Goal: Transaction & Acquisition: Purchase product/service

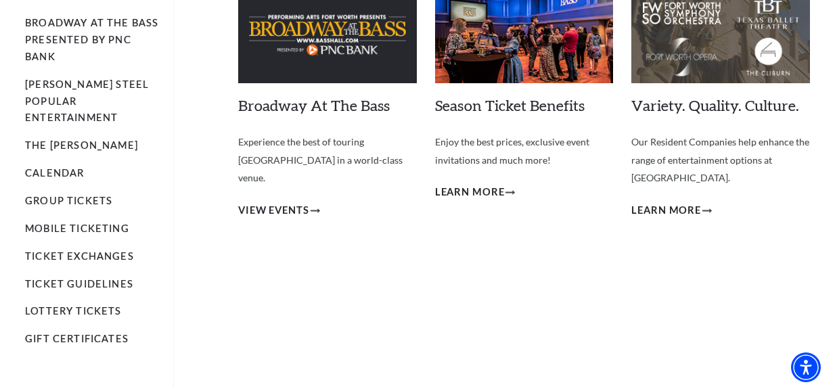
scroll to position [68, 0]
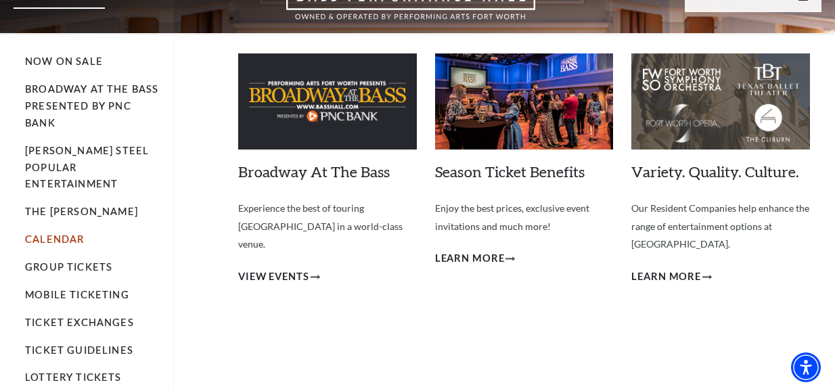
click at [51, 234] on link "Calendar" at bounding box center [54, 240] width 59 height 12
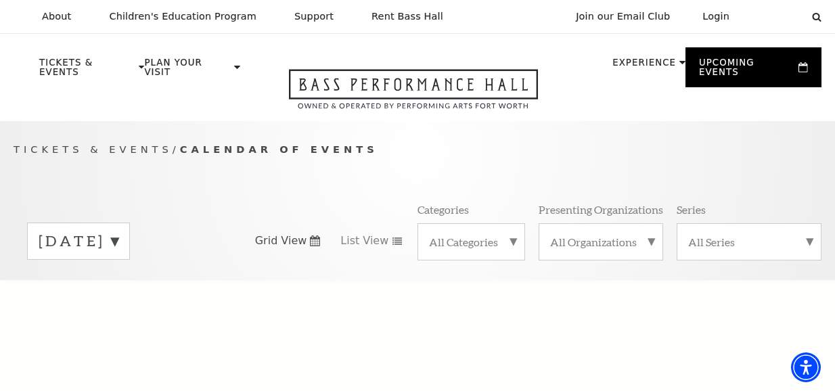
click at [502, 165] on div "Tickets & Events / Calendar of Events [DATE] Grid View List View Categories All…" at bounding box center [417, 210] width 835 height 138
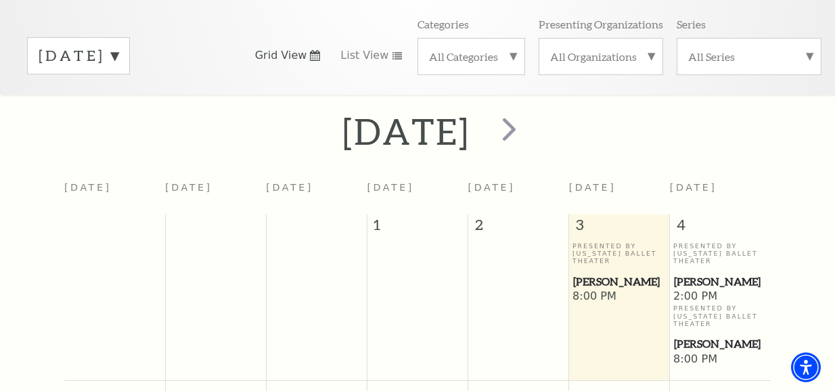
scroll to position [114, 0]
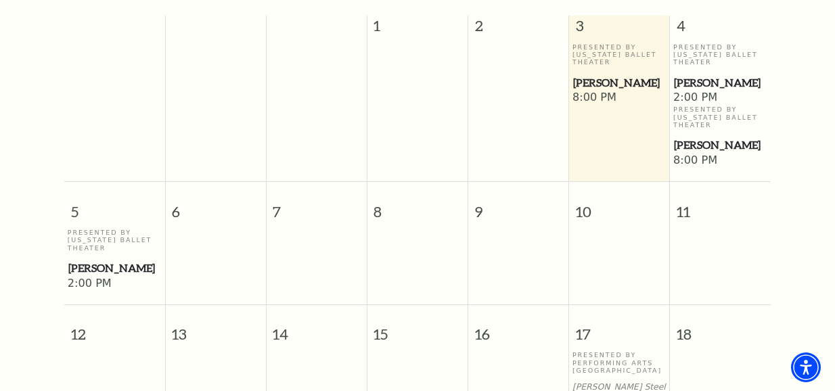
click at [400, 182] on span "8" at bounding box center [418, 205] width 100 height 47
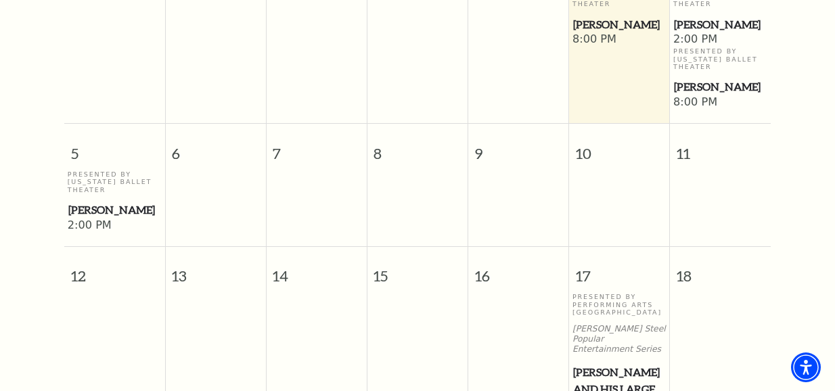
scroll to position [532, 0]
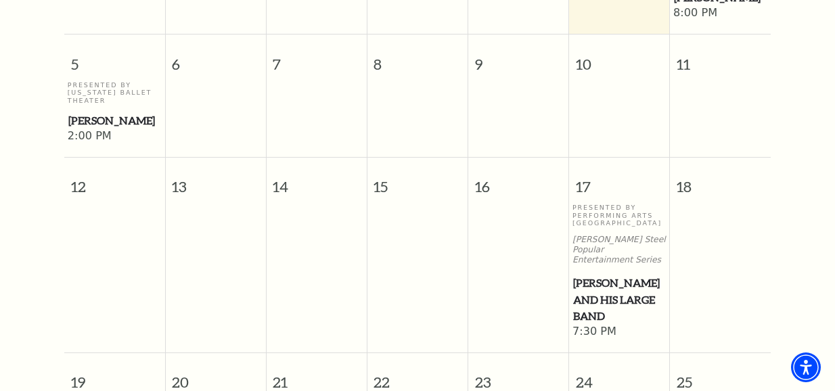
click at [613, 275] on span "Lyle Lovett and his Large Band" at bounding box center [619, 300] width 93 height 50
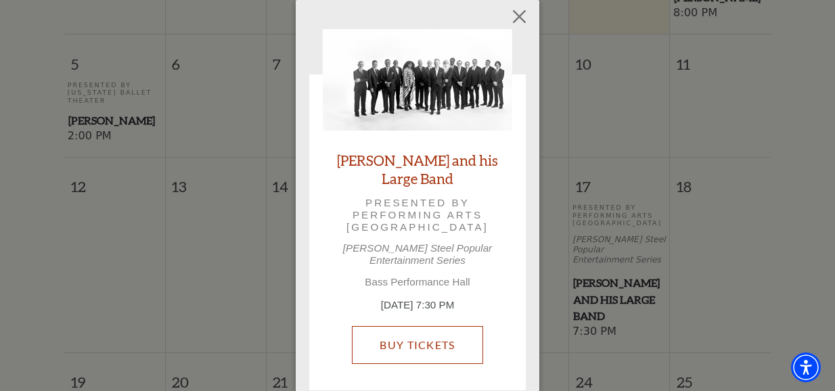
click at [405, 326] on link "Buy Tickets" at bounding box center [417, 345] width 131 height 38
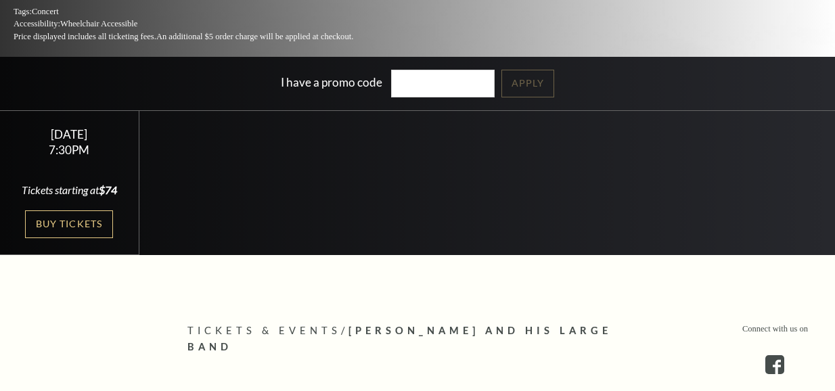
scroll to position [271, 0]
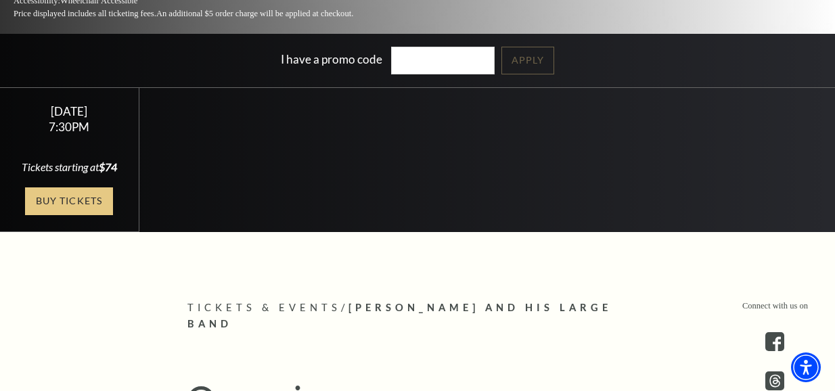
click at [84, 195] on link "Buy Tickets" at bounding box center [69, 202] width 88 height 28
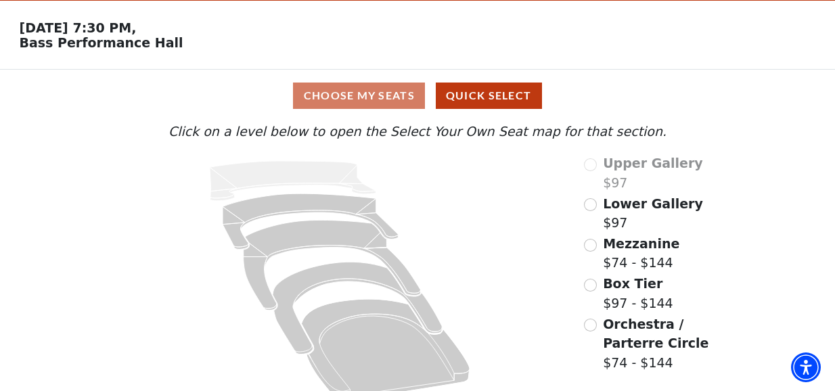
scroll to position [65, 0]
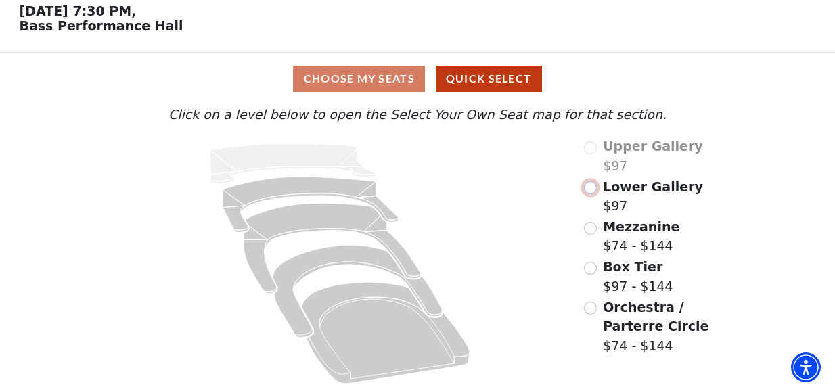
click at [595, 186] on input "Lower Gallery$97\a" at bounding box center [590, 187] width 13 height 13
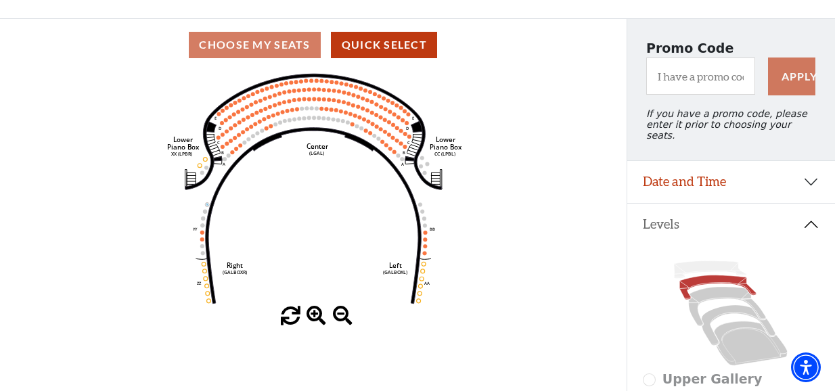
scroll to position [68, 0]
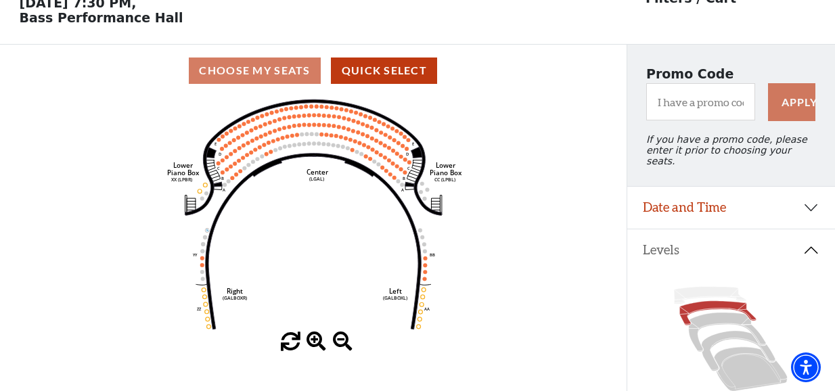
click at [315, 347] on span at bounding box center [317, 342] width 20 height 20
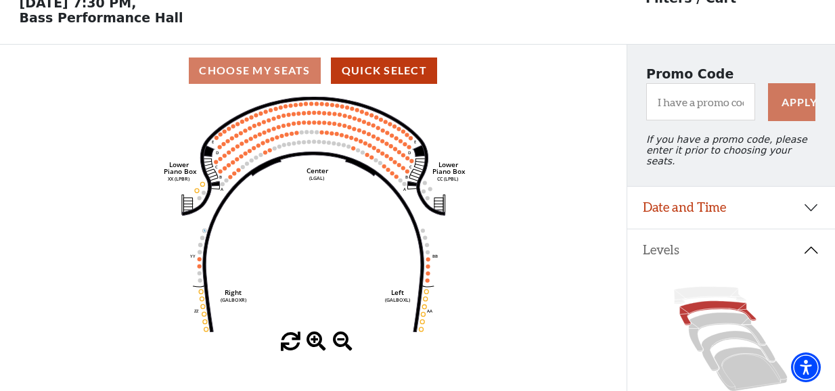
click at [315, 347] on span at bounding box center [317, 342] width 20 height 20
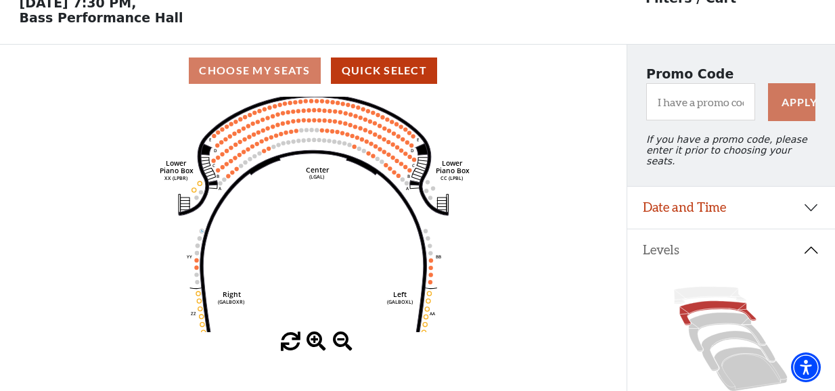
click at [315, 347] on span at bounding box center [317, 342] width 20 height 20
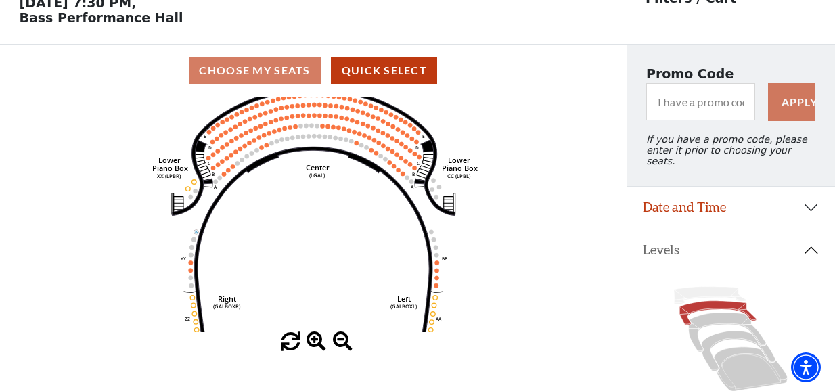
click at [315, 347] on span at bounding box center [317, 342] width 20 height 20
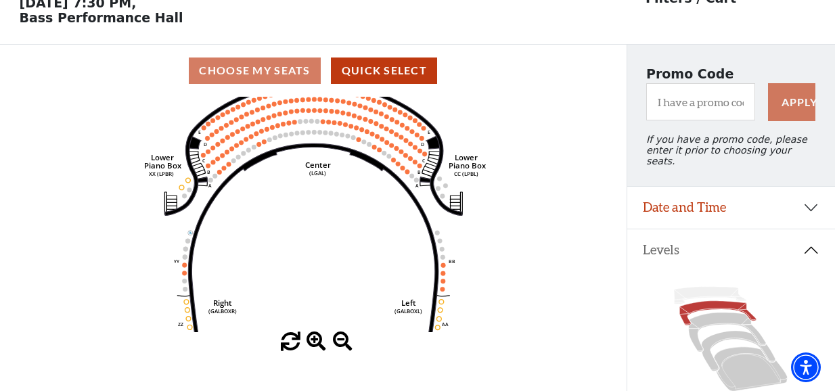
click at [315, 347] on span at bounding box center [317, 342] width 20 height 20
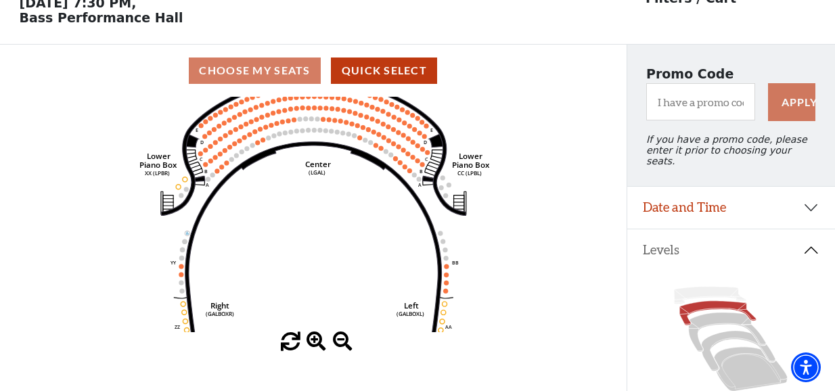
click at [315, 347] on span at bounding box center [317, 342] width 20 height 20
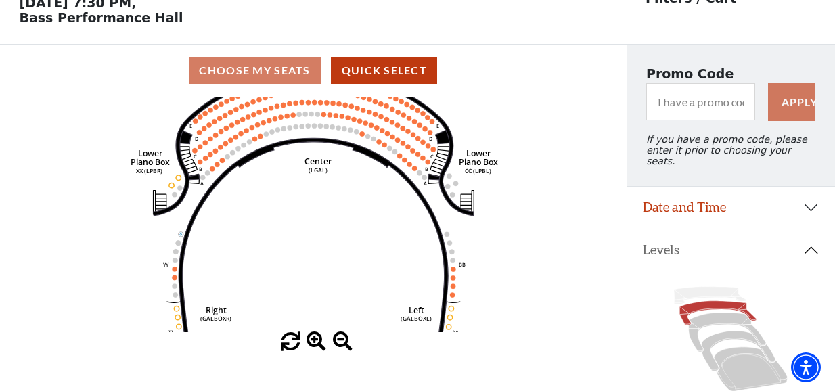
click at [315, 347] on span at bounding box center [317, 342] width 20 height 20
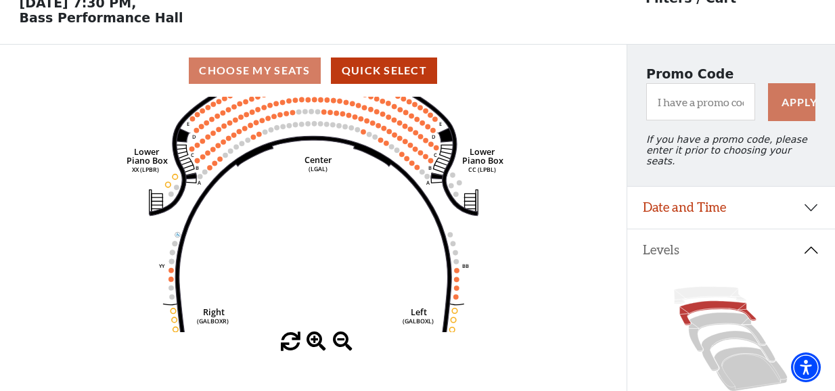
click at [315, 347] on span at bounding box center [317, 342] width 20 height 20
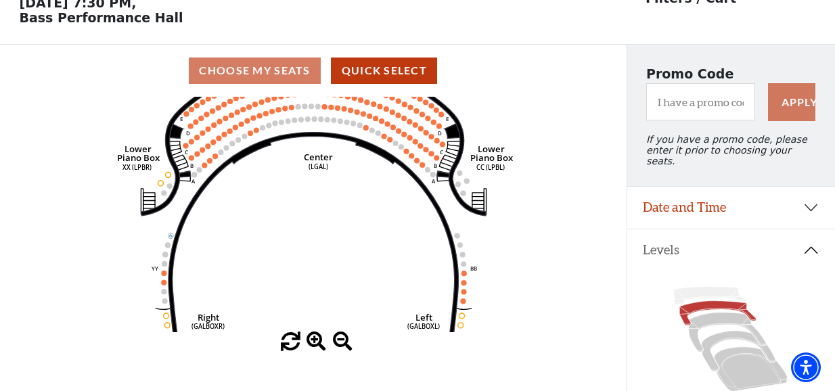
click at [315, 347] on span at bounding box center [317, 342] width 20 height 20
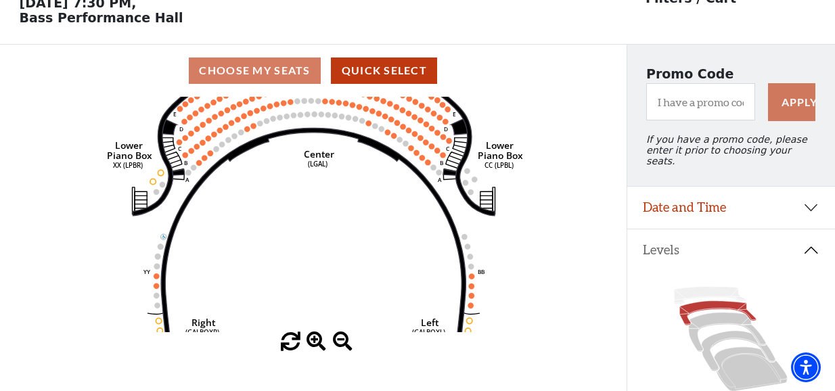
click at [315, 347] on span at bounding box center [317, 342] width 20 height 20
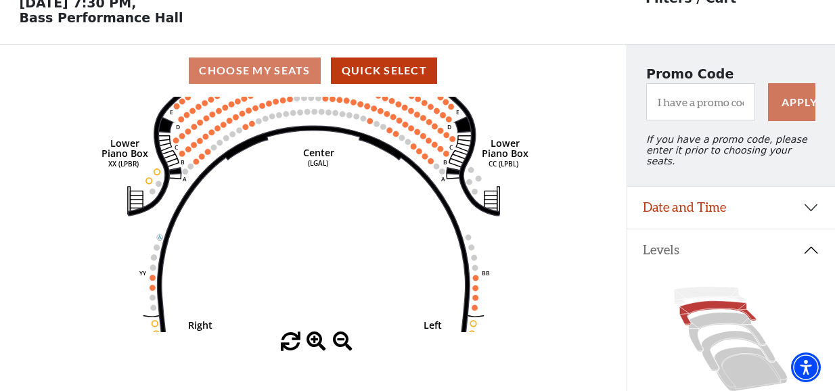
click at [315, 347] on span at bounding box center [317, 342] width 20 height 20
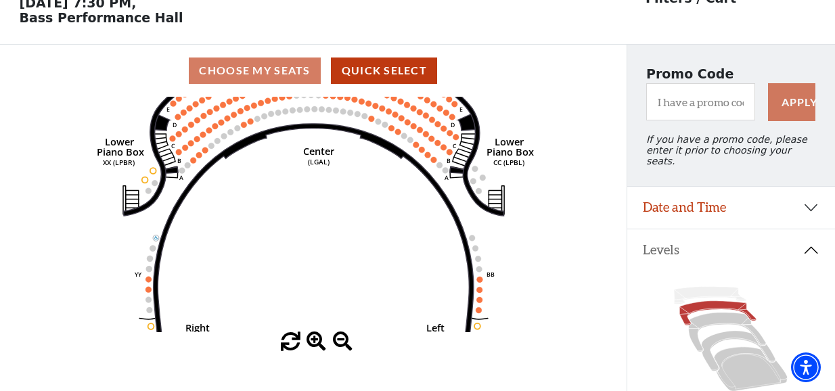
click at [314, 347] on span at bounding box center [317, 342] width 20 height 20
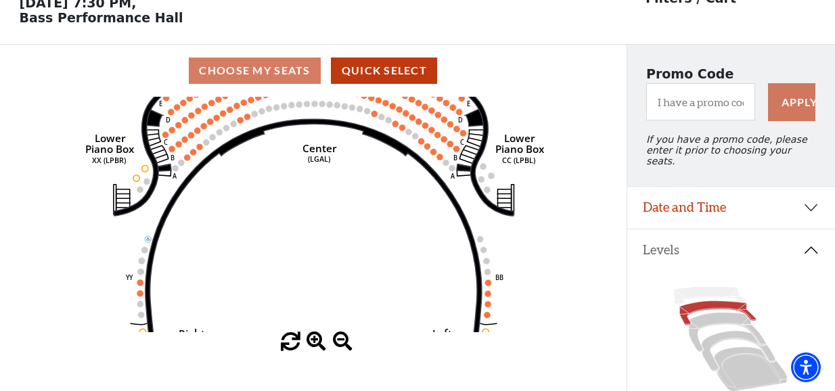
click at [313, 347] on span at bounding box center [317, 342] width 20 height 20
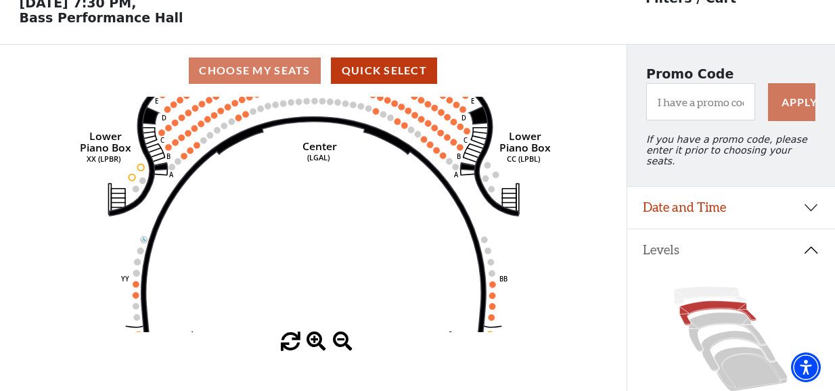
click at [313, 347] on span at bounding box center [317, 342] width 20 height 20
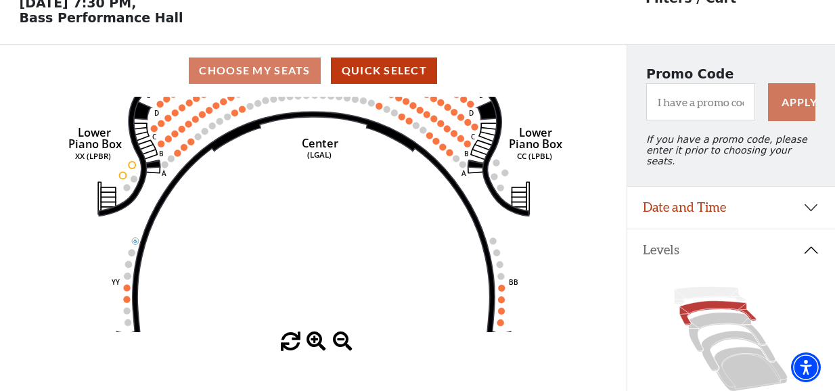
click at [312, 347] on span at bounding box center [317, 342] width 20 height 20
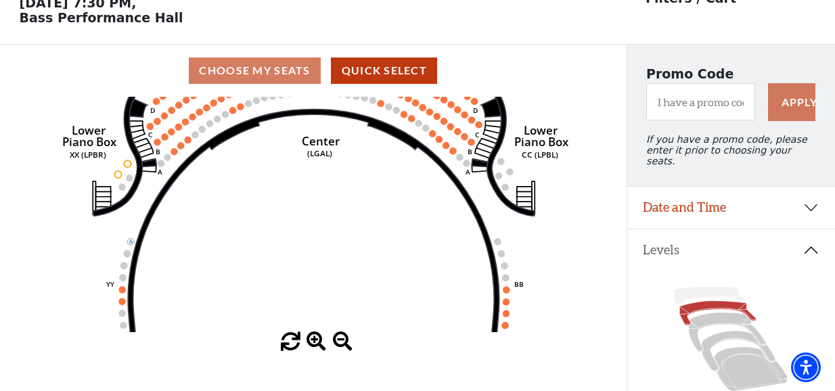
click at [312, 347] on span at bounding box center [317, 342] width 20 height 20
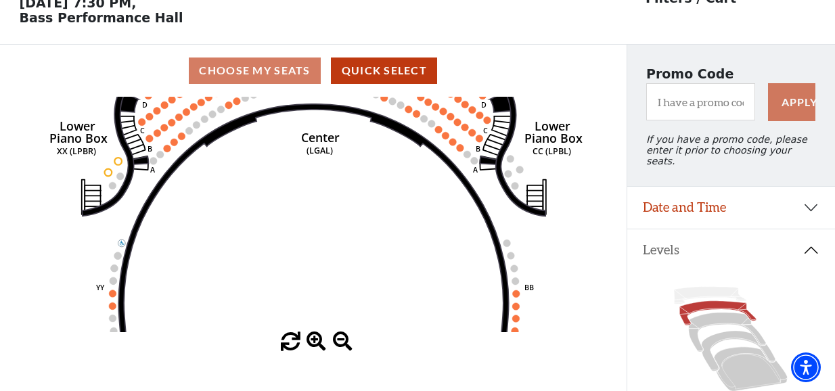
click at [312, 347] on span at bounding box center [317, 342] width 20 height 20
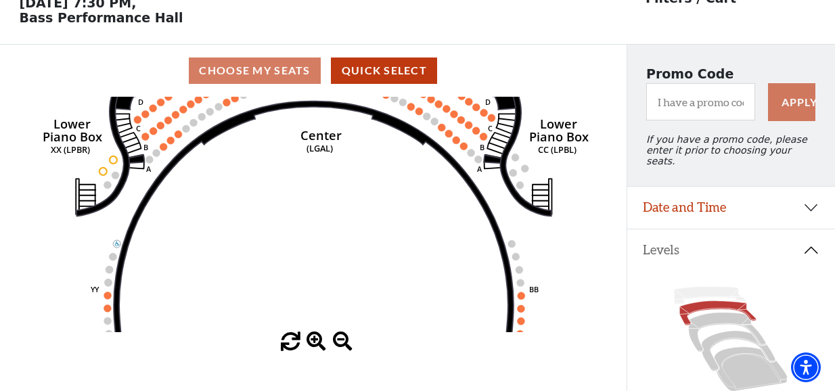
click at [315, 347] on span at bounding box center [317, 342] width 20 height 20
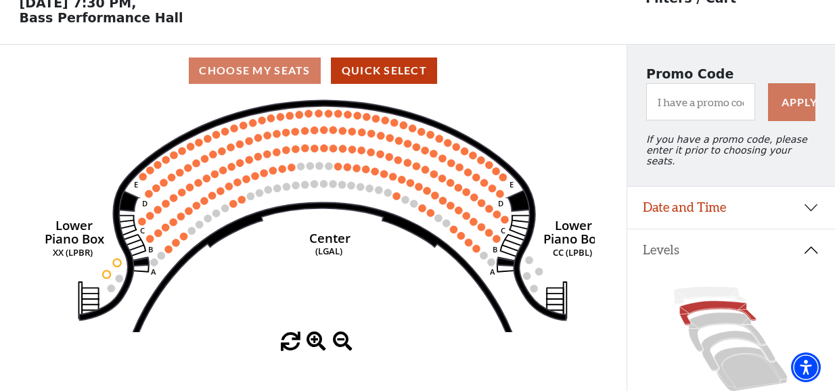
drag, startPoint x: 284, startPoint y: 206, endPoint x: 289, endPoint y: 286, distance: 80.7
click at [289, 286] on icon "Right (GALBOXR) E D C B A E D C B A YY ZZ Left (GALBOXL) BB AA Center Lower Pia…" at bounding box center [313, 215] width 564 height 236
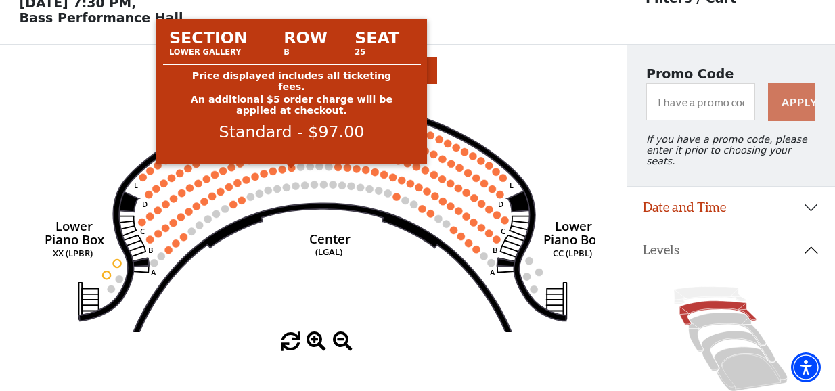
click at [292, 172] on circle at bounding box center [291, 167] width 7 height 7
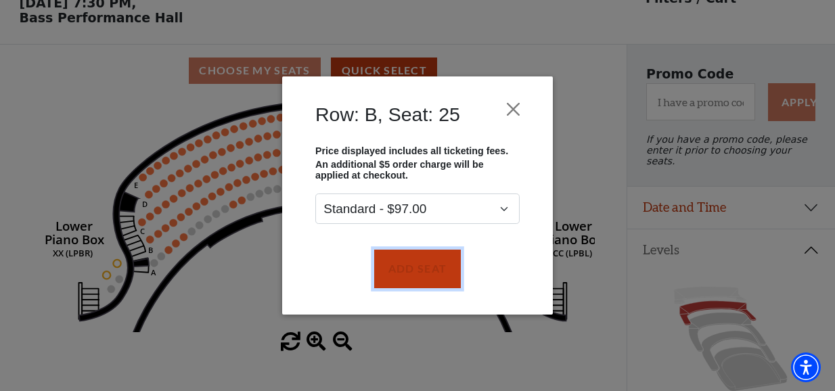
drag, startPoint x: 378, startPoint y: 263, endPoint x: 358, endPoint y: 248, distance: 24.2
click at [379, 263] on button "Add Seat" at bounding box center [417, 269] width 87 height 38
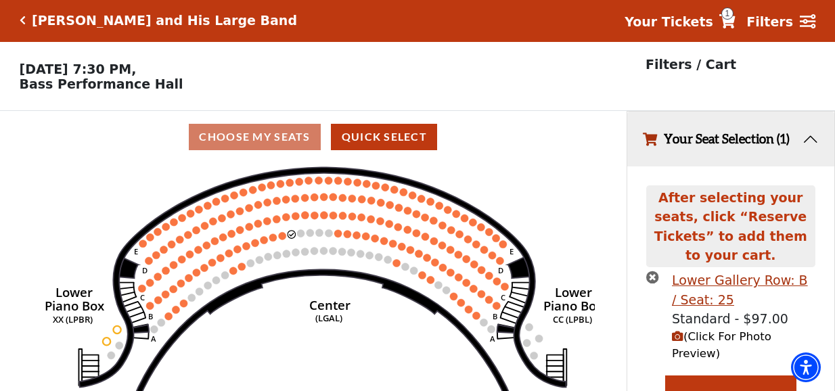
scroll to position [0, 0]
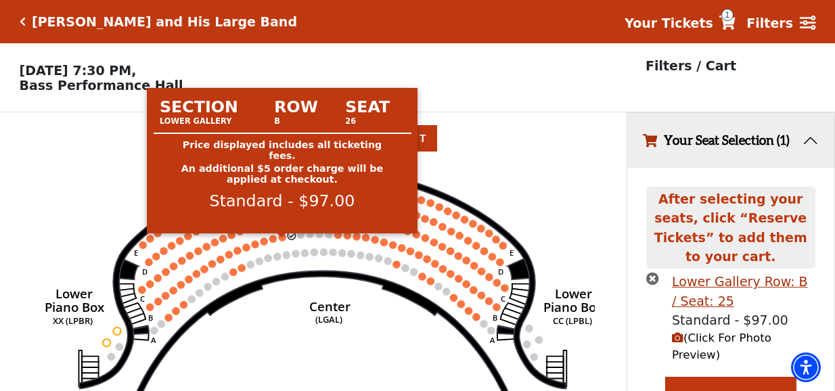
click at [281, 241] on circle at bounding box center [282, 237] width 7 height 7
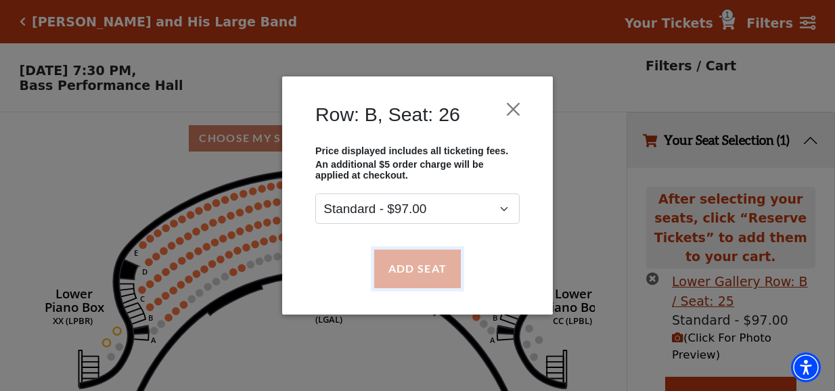
click at [387, 277] on button "Add Seat" at bounding box center [417, 269] width 87 height 38
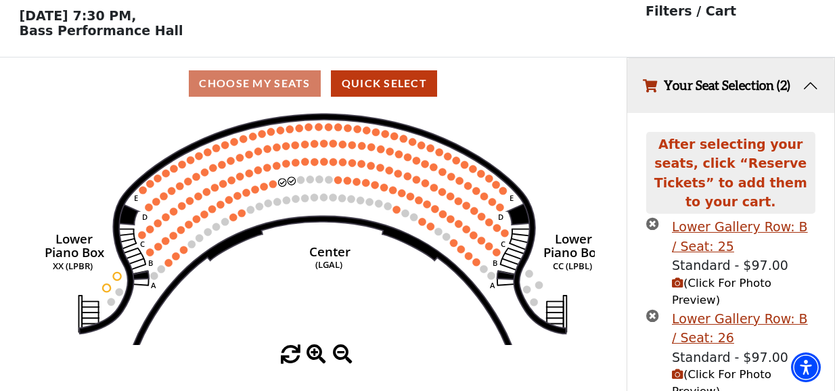
scroll to position [68, 0]
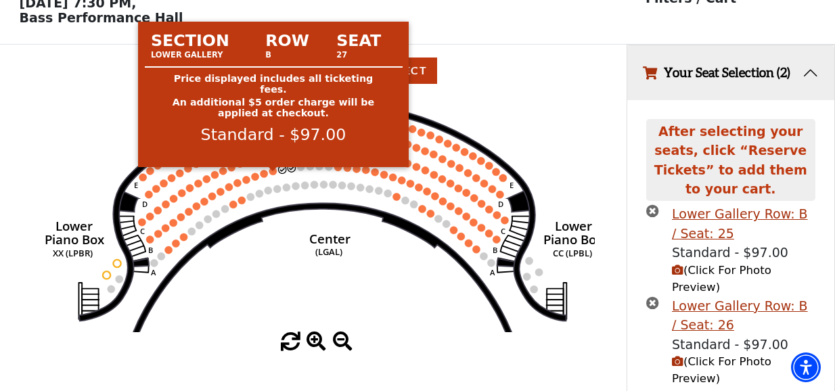
click at [271, 175] on circle at bounding box center [272, 170] width 7 height 7
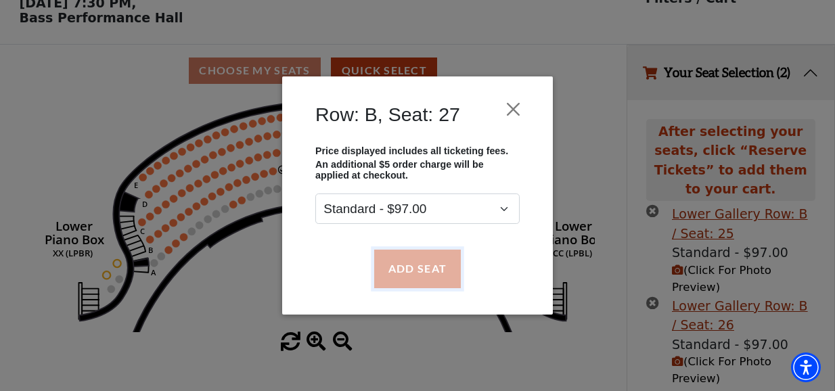
click at [398, 272] on button "Add Seat" at bounding box center [417, 269] width 87 height 38
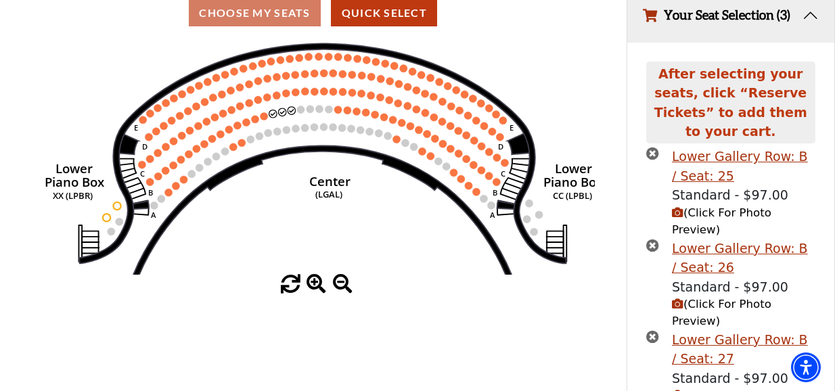
scroll to position [142, 0]
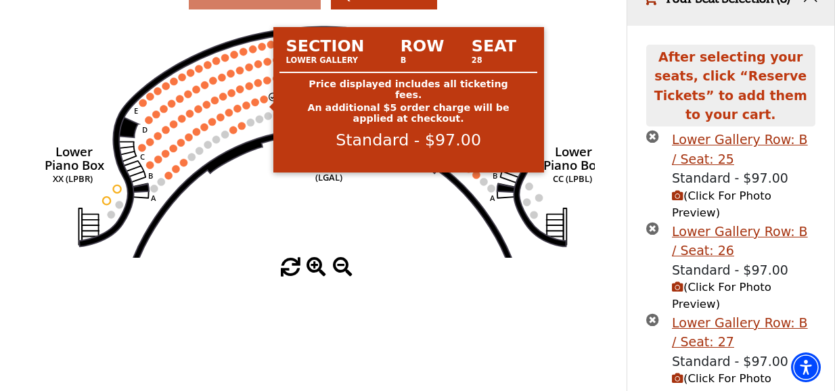
click at [264, 103] on circle at bounding box center [264, 98] width 7 height 7
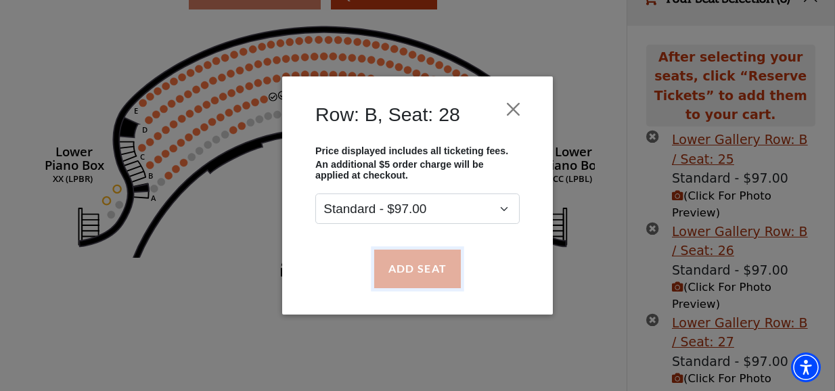
click at [405, 267] on button "Add Seat" at bounding box center [417, 269] width 87 height 38
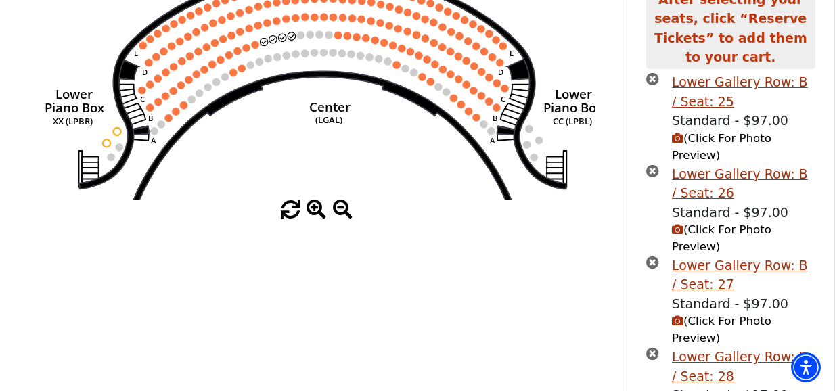
scroll to position [217, 0]
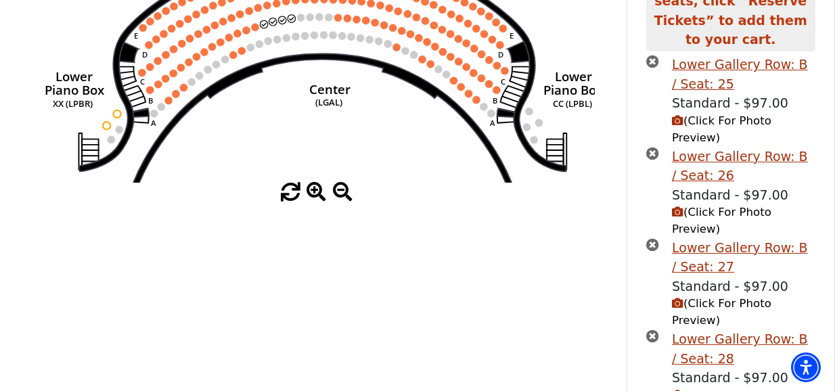
click at [257, 30] on circle at bounding box center [255, 26] width 7 height 7
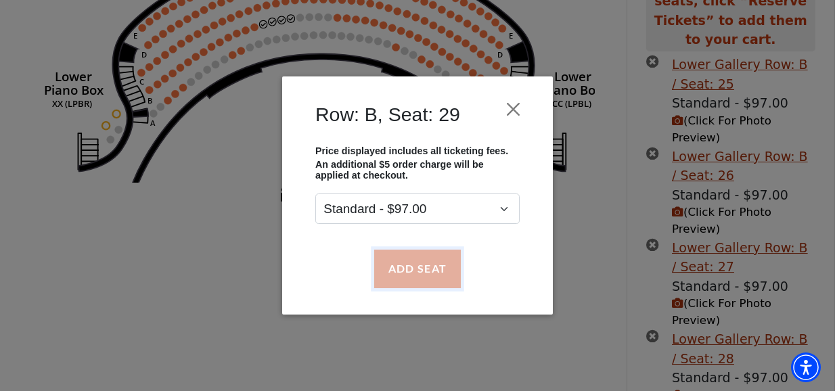
click at [416, 271] on button "Add Seat" at bounding box center [417, 269] width 87 height 38
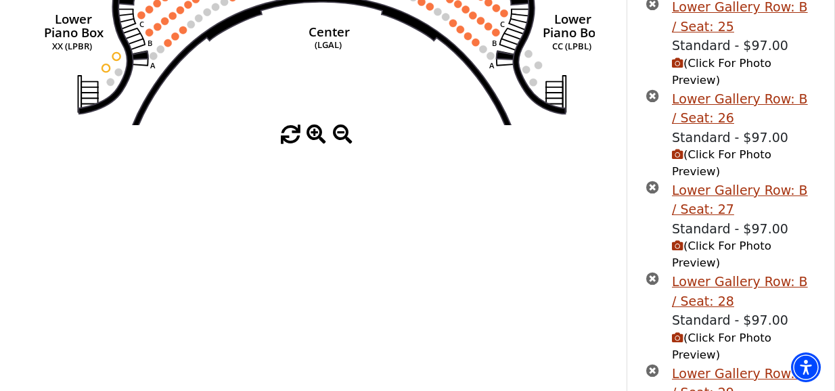
scroll to position [292, 0]
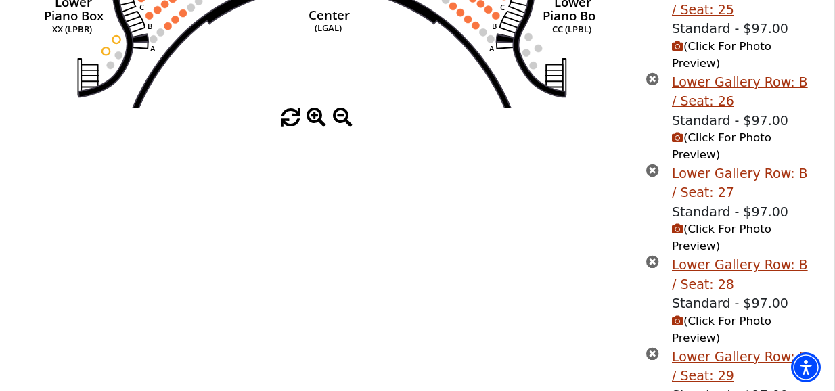
drag, startPoint x: 300, startPoint y: 86, endPoint x: 304, endPoint y: 173, distance: 86.7
drag, startPoint x: 294, startPoint y: 60, endPoint x: 299, endPoint y: 131, distance: 71.9
click at [299, 128] on div "Current Level Lower Gallery Click on a level below to open the Select Your Own …" at bounding box center [313, 0] width 627 height 255
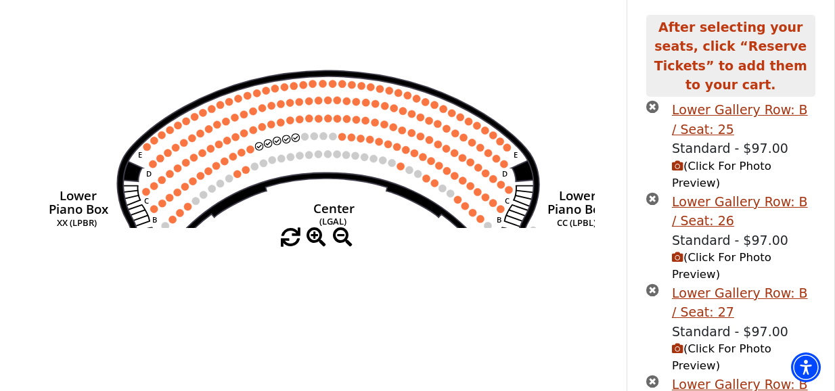
scroll to position [156, 0]
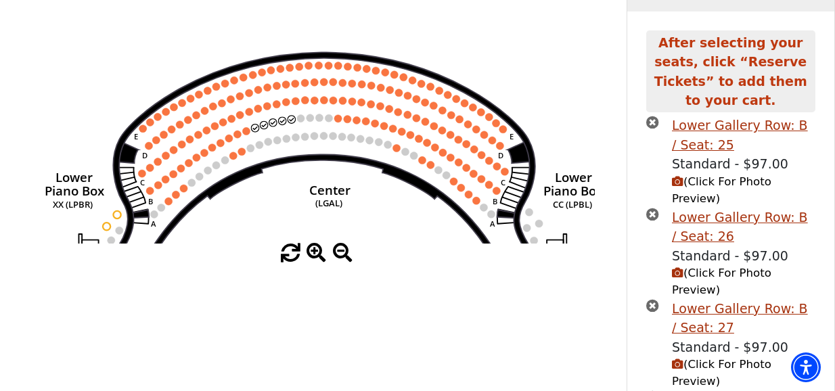
drag, startPoint x: 328, startPoint y: 217, endPoint x: 329, endPoint y: 187, distance: 29.8
click at [329, 187] on text "Center" at bounding box center [329, 189] width 41 height 17
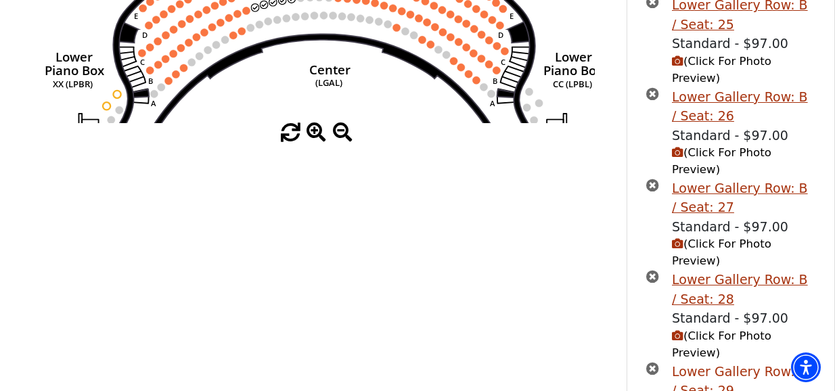
scroll to position [325, 0]
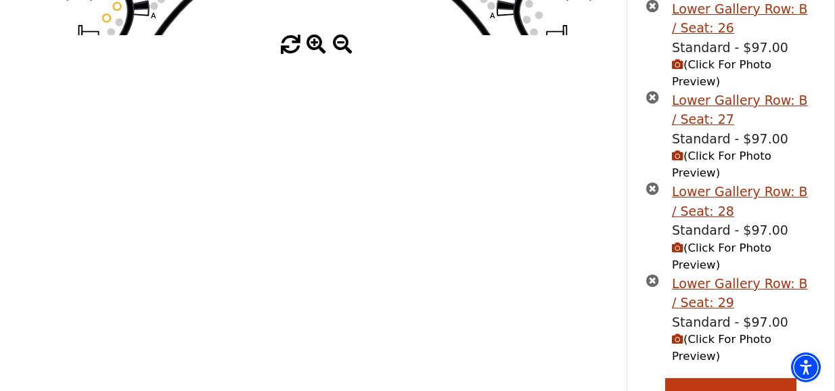
scroll to position [403, 0]
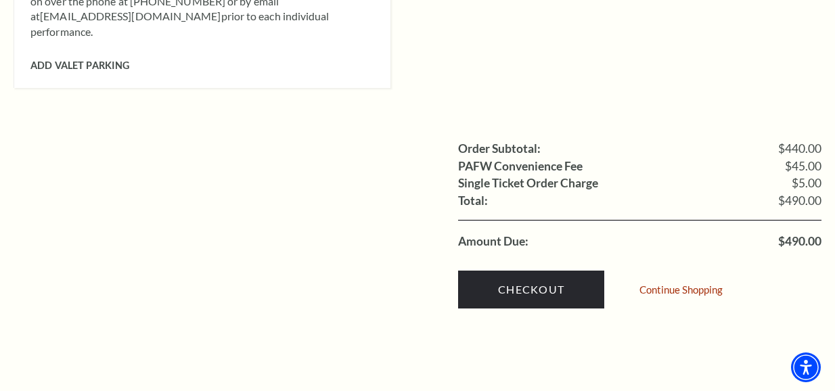
scroll to position [1557, 0]
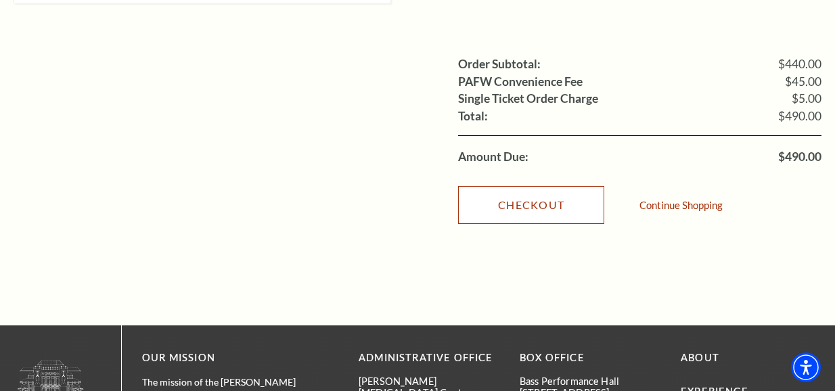
click at [517, 186] on link "Checkout" at bounding box center [531, 205] width 146 height 38
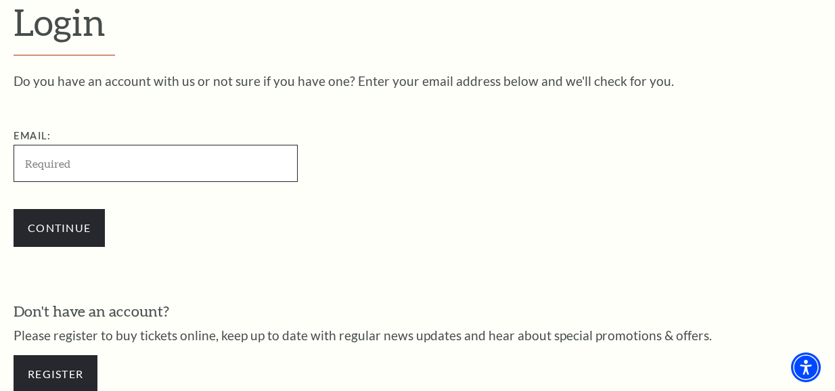
click at [82, 165] on input "Email:" at bounding box center [156, 163] width 284 height 37
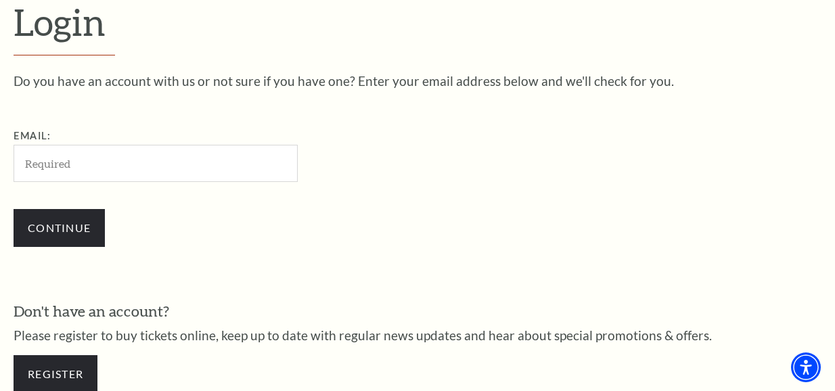
drag, startPoint x: 422, startPoint y: 255, endPoint x: 394, endPoint y: 238, distance: 32.2
click at [417, 252] on div "Continue" at bounding box center [224, 228] width 420 height 65
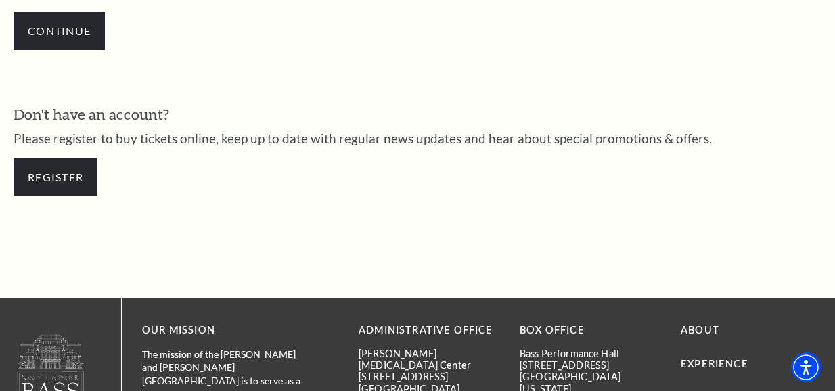
scroll to position [559, 0]
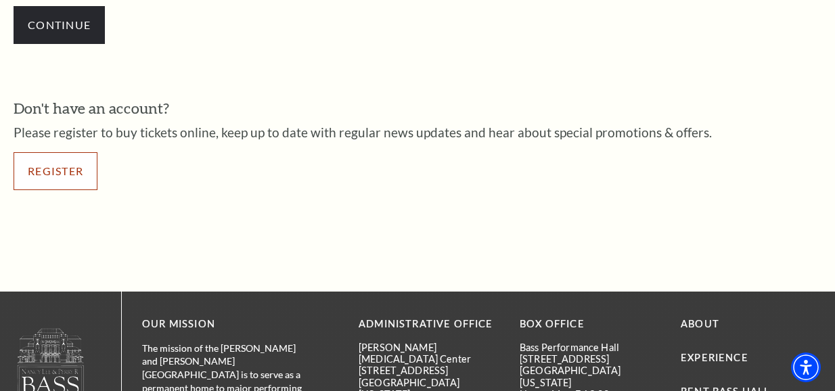
click at [53, 170] on link "Register" at bounding box center [56, 171] width 84 height 38
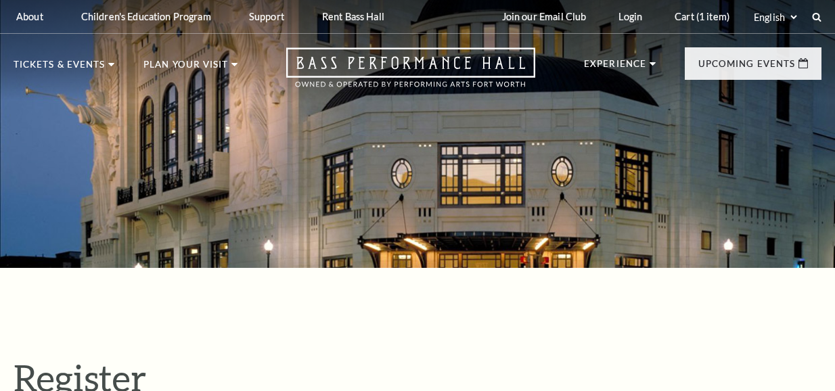
select select "1"
select select "TX"
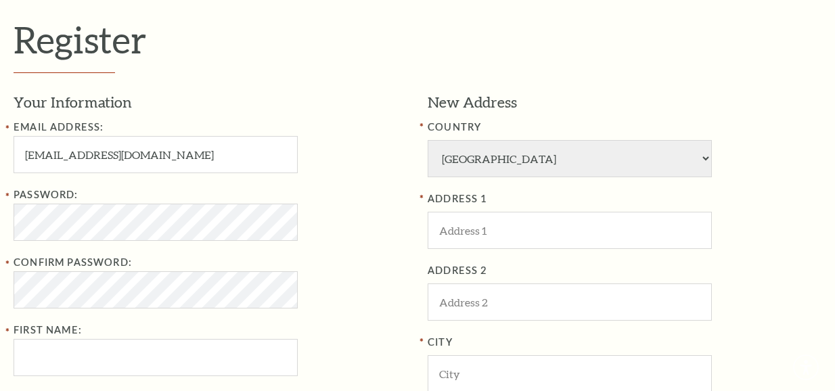
click at [177, 154] on input "whatthefoxsay2025@outlook.com" at bounding box center [156, 154] width 284 height 37
type input "whatthefoxsay2025@outlook.com"
click at [380, 215] on div "Password:" at bounding box center [211, 214] width 394 height 54
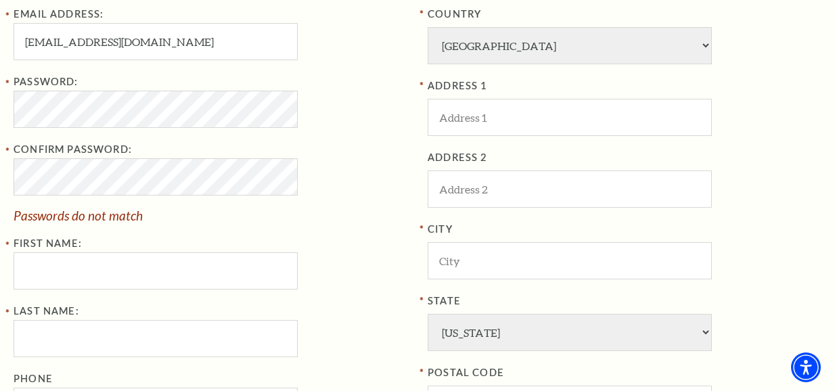
scroll to position [474, 0]
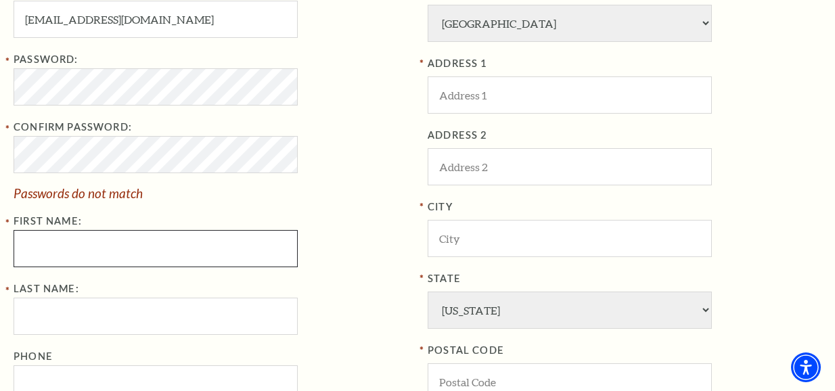
click at [114, 234] on input "First Name:" at bounding box center [156, 248] width 284 height 37
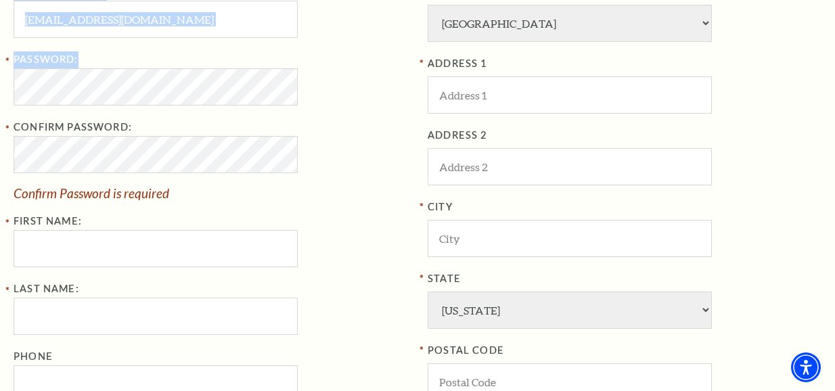
drag, startPoint x: 137, startPoint y: 68, endPoint x: -106, endPoint y: 72, distance: 242.4
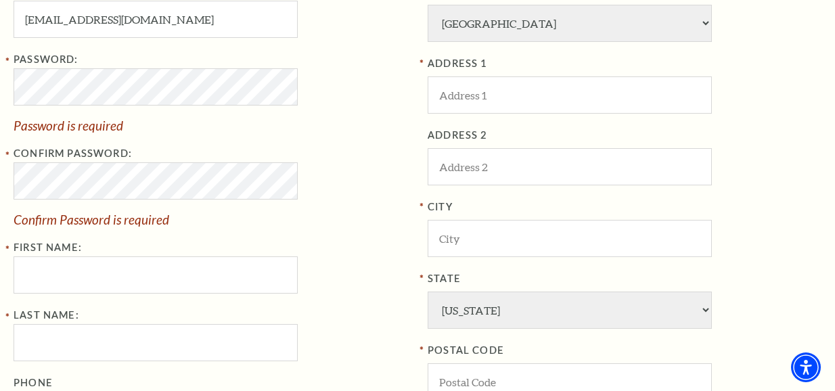
click at [338, 54] on div "Password: Password is required" at bounding box center [211, 91] width 394 height 81
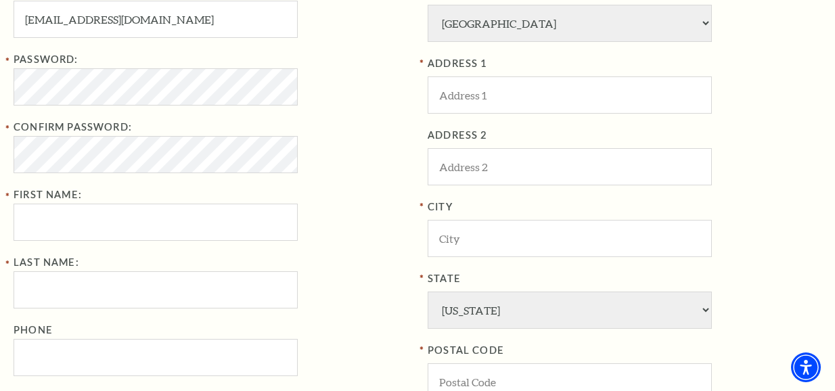
click at [326, 137] on div "Confirm Password:" at bounding box center [211, 146] width 394 height 54
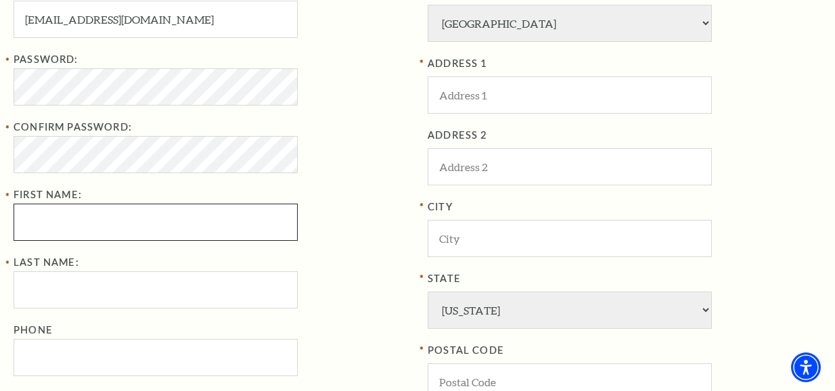
drag, startPoint x: 211, startPoint y: 209, endPoint x: 227, endPoint y: 194, distance: 22.0
click at [210, 209] on input "First Name:" at bounding box center [156, 222] width 284 height 37
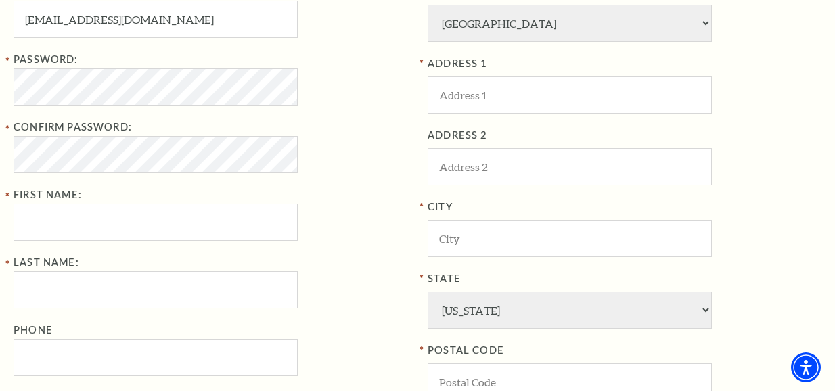
click at [162, 252] on div "Email Address: whatthefoxsay2025@outlook.com Password: Confirm Password: First …" at bounding box center [211, 180] width 394 height 393
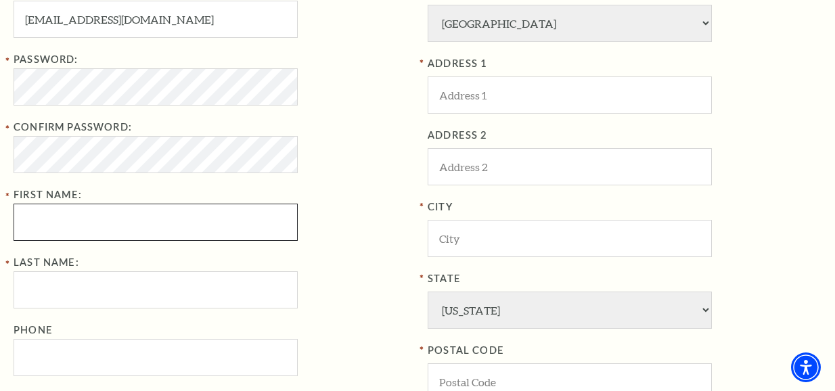
click at [163, 228] on input "First Name:" at bounding box center [156, 222] width 284 height 37
click at [152, 217] on input "First Name:" at bounding box center [156, 222] width 284 height 37
paste input "Craig Fox"
click at [170, 218] on input "Craig Fox" at bounding box center [156, 222] width 284 height 37
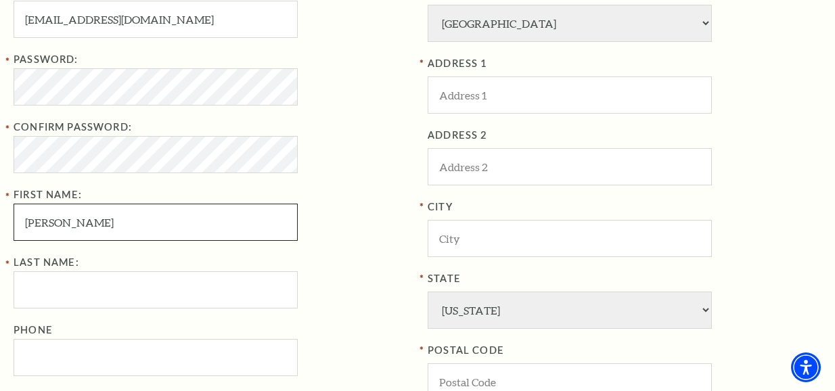
type input "Craig"
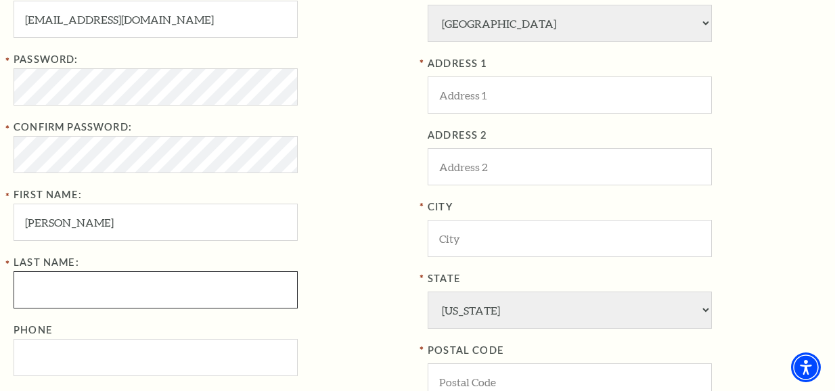
drag, startPoint x: 112, startPoint y: 303, endPoint x: 109, endPoint y: 296, distance: 7.3
click at [111, 303] on input "Last Name:" at bounding box center [156, 289] width 284 height 37
paste input "Fox"
type input "Fox"
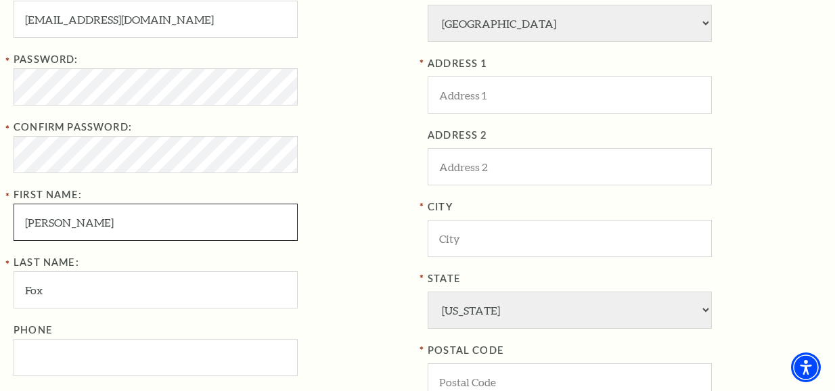
click at [139, 218] on input "Craig" at bounding box center [156, 222] width 284 height 37
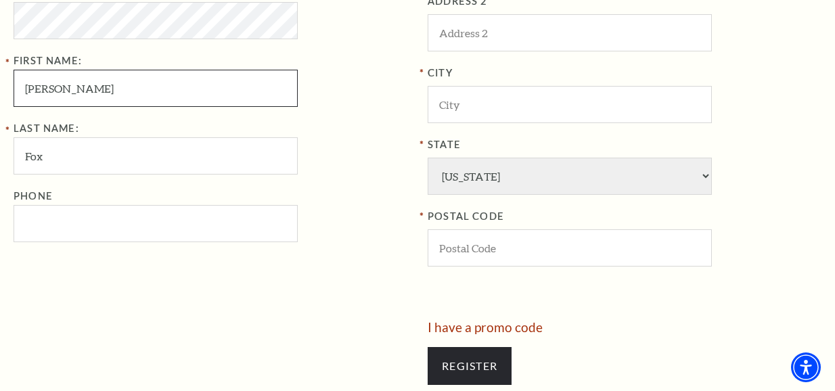
scroll to position [609, 0]
type input "Craig"
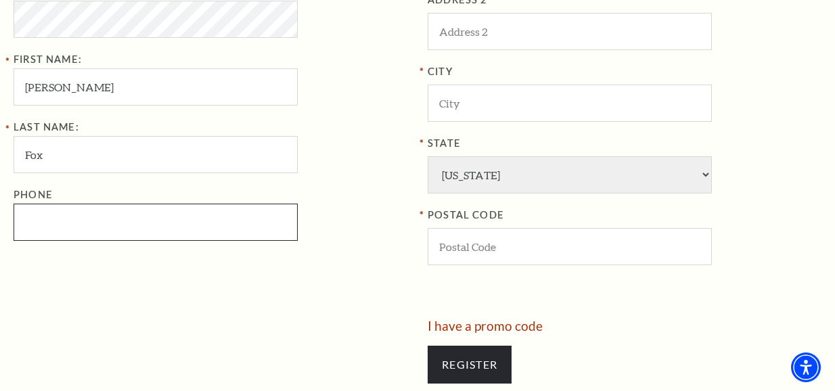
click at [146, 209] on input "Phone" at bounding box center [156, 222] width 284 height 37
paste input "8172578564"
type input "817-257-8564"
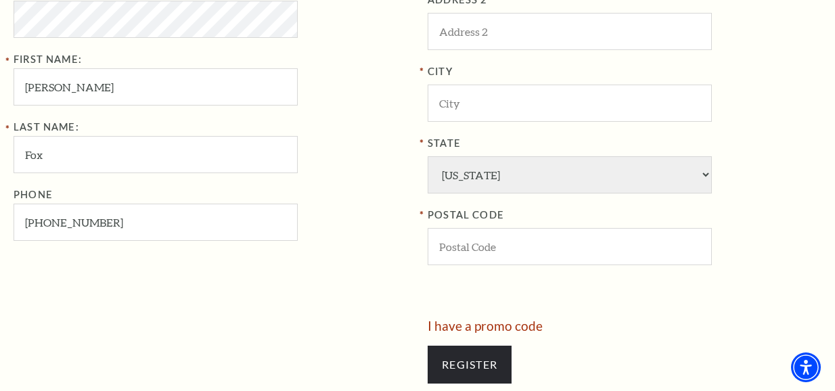
click at [365, 181] on div "Last Name: Fox Phone 817-257-8564" at bounding box center [211, 180] width 394 height 122
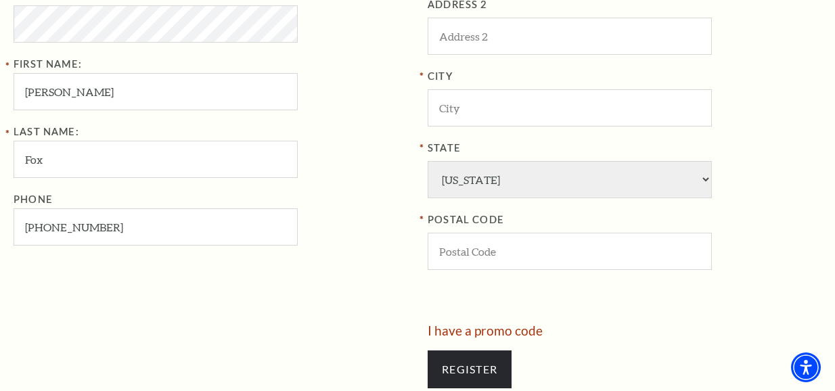
scroll to position [338, 0]
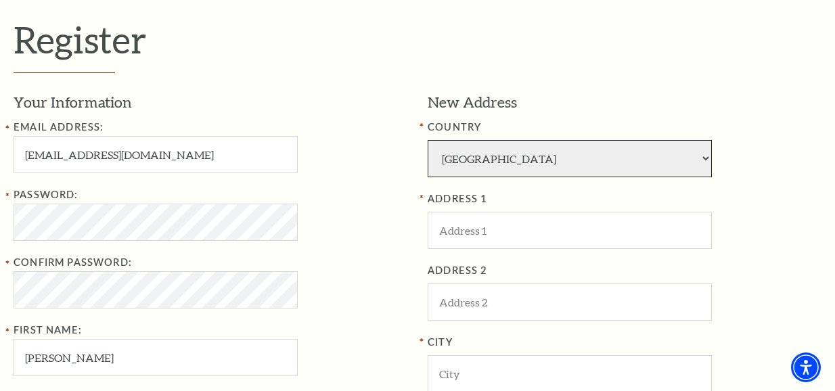
click at [508, 171] on select "Afghanistan Albania Algeria Andorra Angola Antigua and Barbuda Argentina Aruba …" at bounding box center [570, 158] width 284 height 37
click at [504, 165] on select "Afghanistan Albania Algeria Andorra Angola Antigua and Barbuda Argentina Aruba …" at bounding box center [570, 158] width 284 height 37
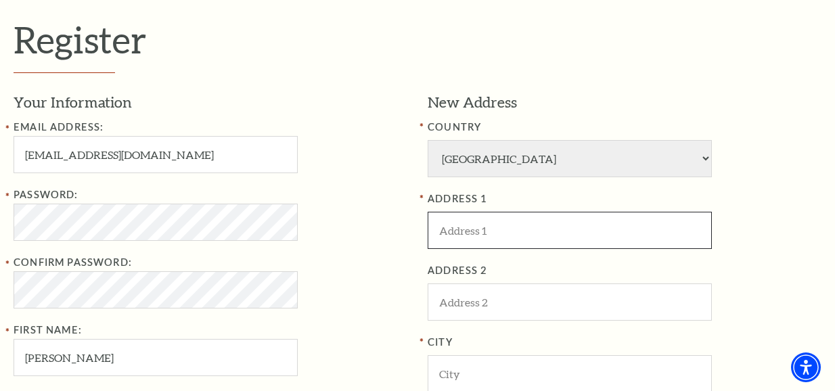
click at [493, 218] on input "ADDRESS 1" at bounding box center [570, 230] width 284 height 37
paste input "[GEOGRAPHIC_DATA]"
type input "[GEOGRAPHIC_DATA]"
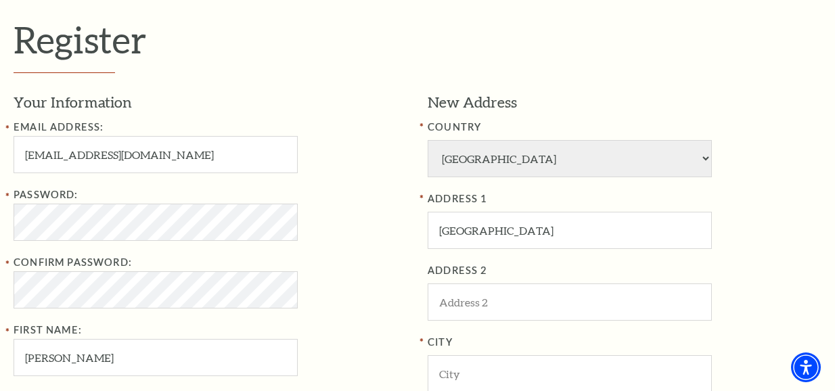
click at [740, 218] on div "ADDRESS 1 3121 Stadium Dr" at bounding box center [625, 220] width 394 height 58
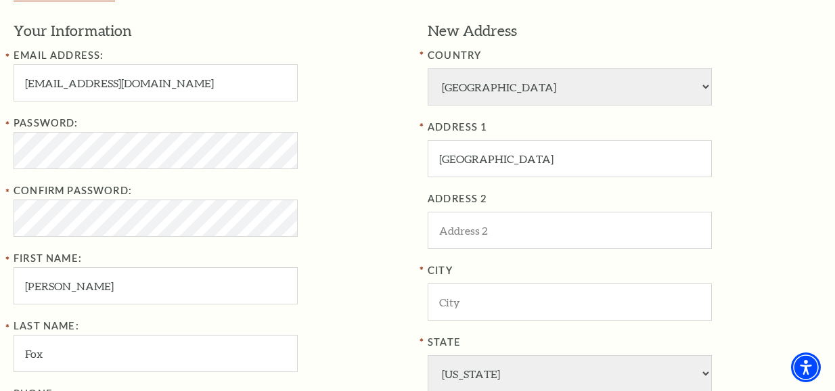
scroll to position [474, 0]
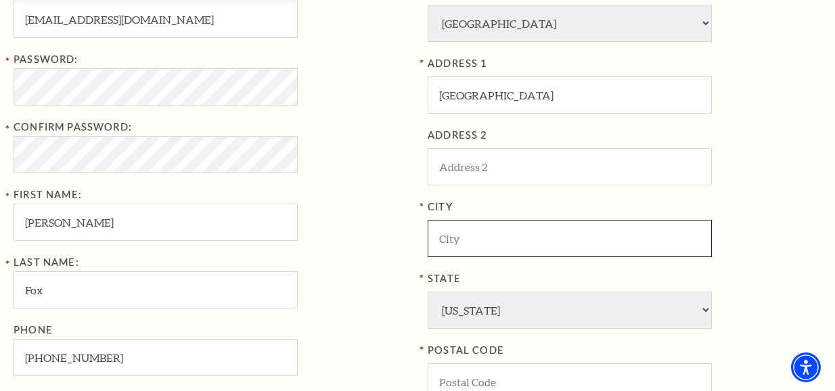
click at [523, 223] on input "City" at bounding box center [570, 238] width 284 height 37
paste input "[GEOGRAPHIC_DATA]"
type input "[GEOGRAPHIC_DATA]"
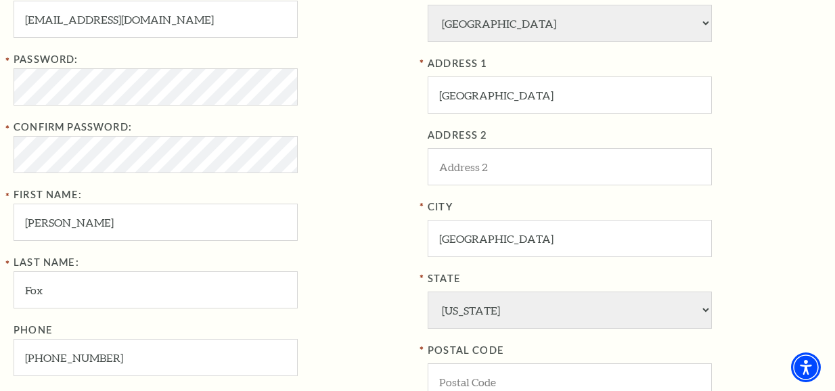
click at [773, 194] on div "ADDRESS 1 3121 Stadium Dr ADDRESS 2 City Fort Worth State Alabama Alaska Americ…" at bounding box center [625, 228] width 394 height 345
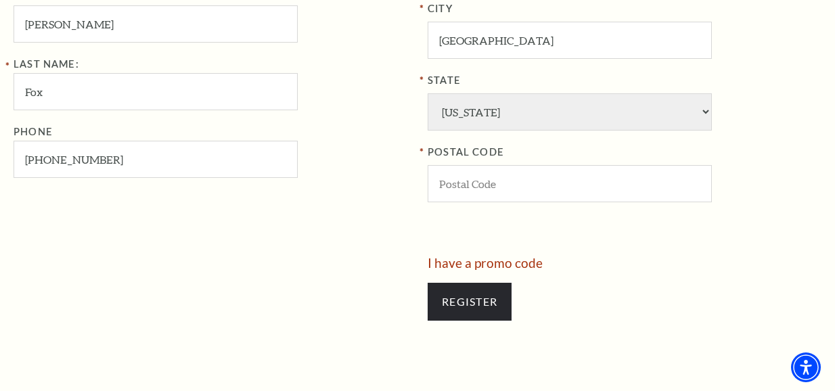
scroll to position [677, 0]
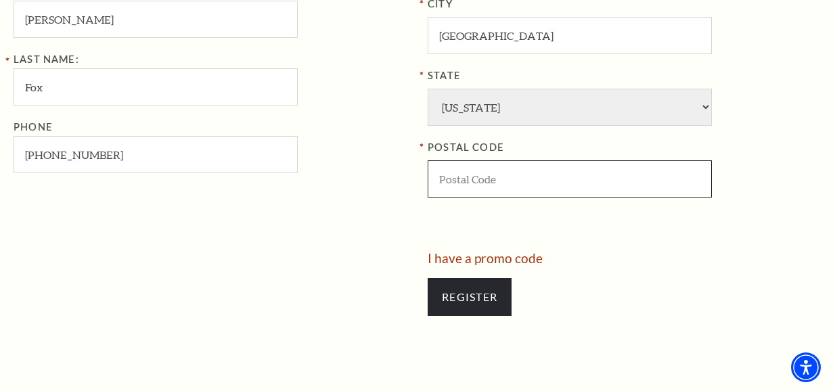
click at [563, 181] on input "POSTAL CODE" at bounding box center [570, 178] width 284 height 37
type input "76109"
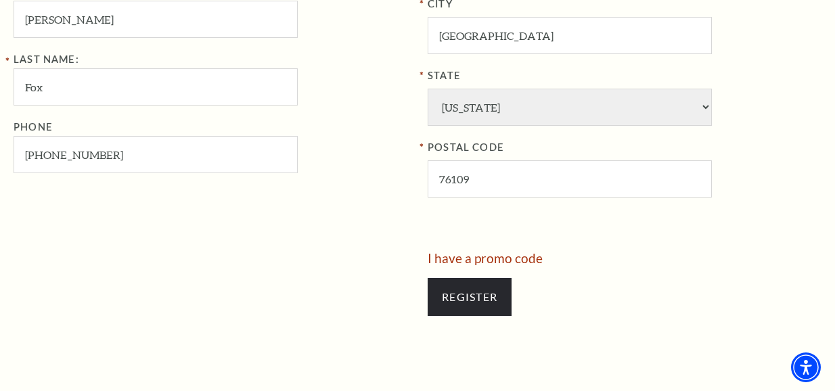
click at [753, 158] on div "POSTAL CODE 76109" at bounding box center [625, 168] width 394 height 58
click at [488, 300] on input "Register" at bounding box center [470, 297] width 84 height 38
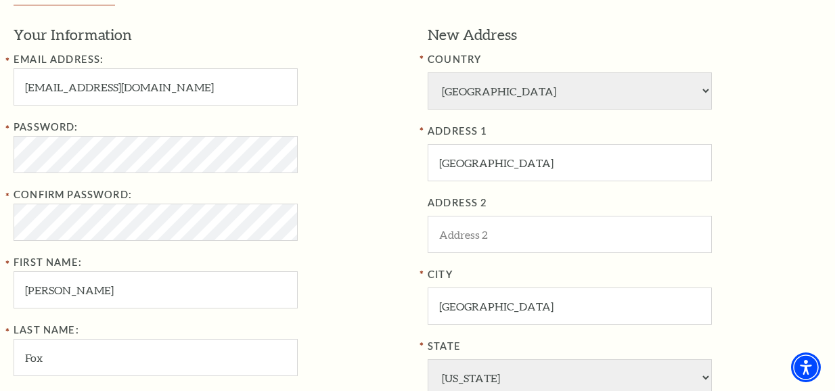
scroll to position [338, 0]
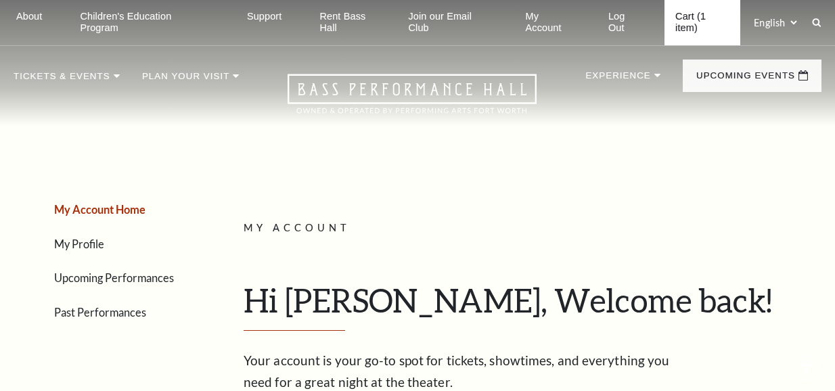
click at [693, 16] on link "Cart (1 item)" at bounding box center [703, 22] width 76 height 45
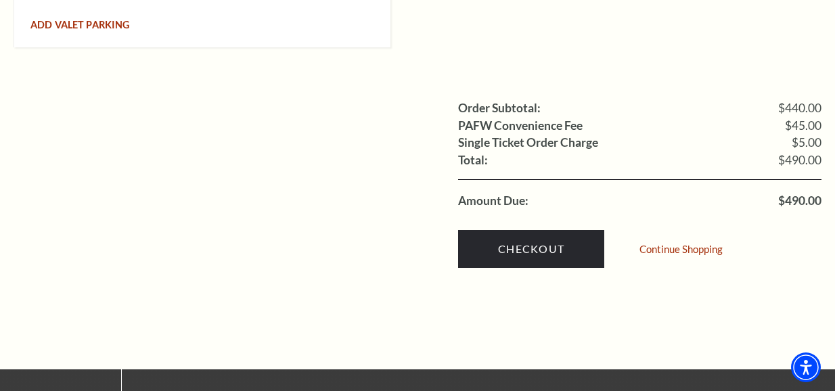
scroll to position [1489, 0]
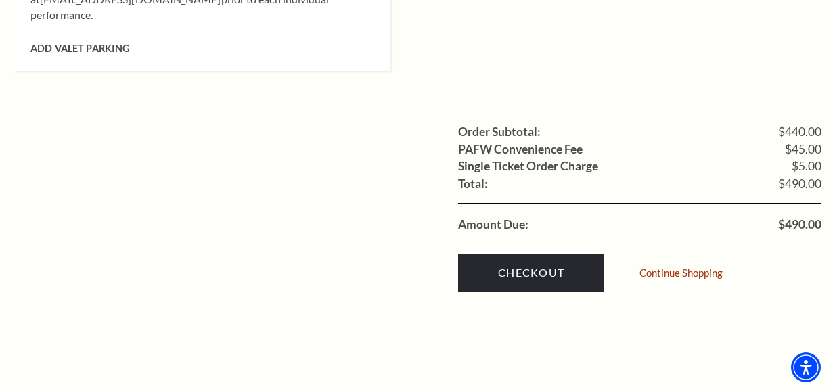
click at [567, 175] on li "Total: $490.00" at bounding box center [640, 184] width 364 height 18
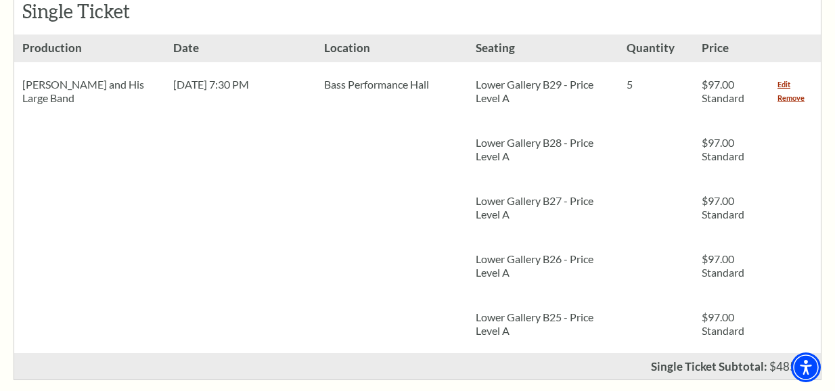
scroll to position [677, 0]
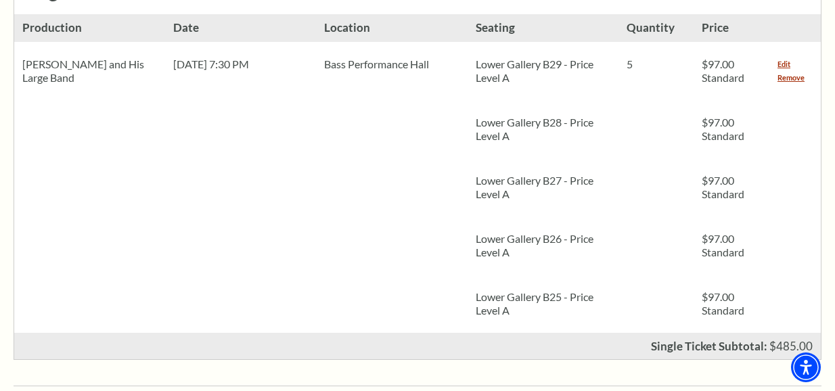
click at [244, 181] on li "Date [DATE] 7:30 PM" at bounding box center [240, 173] width 151 height 319
click at [370, 85] on li "Location [GEOGRAPHIC_DATA]" at bounding box center [391, 173] width 151 height 319
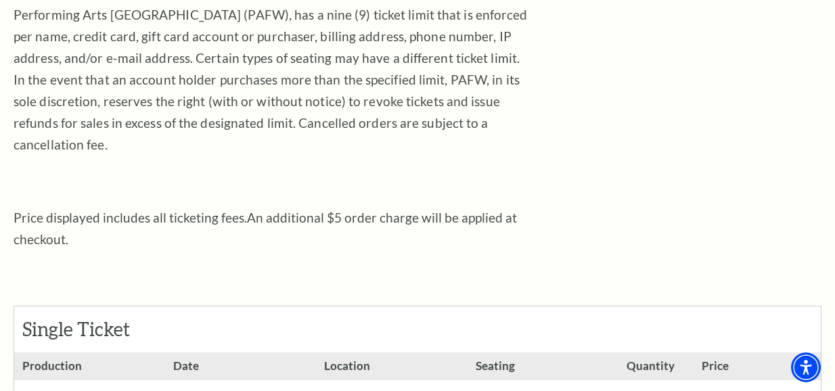
scroll to position [68, 0]
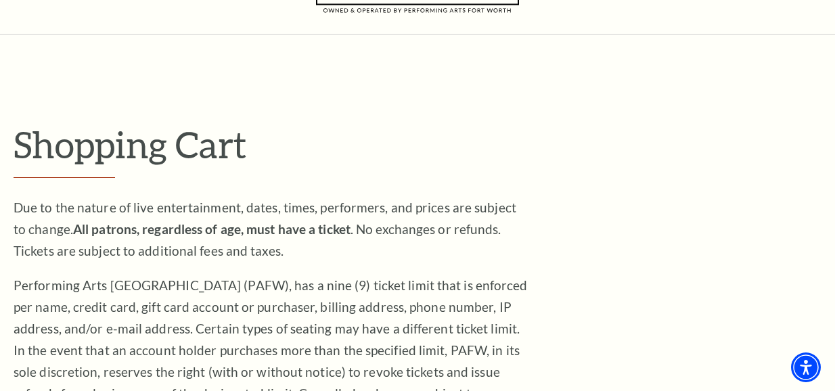
click at [274, 141] on p "Shopping Cart" at bounding box center [418, 145] width 808 height 44
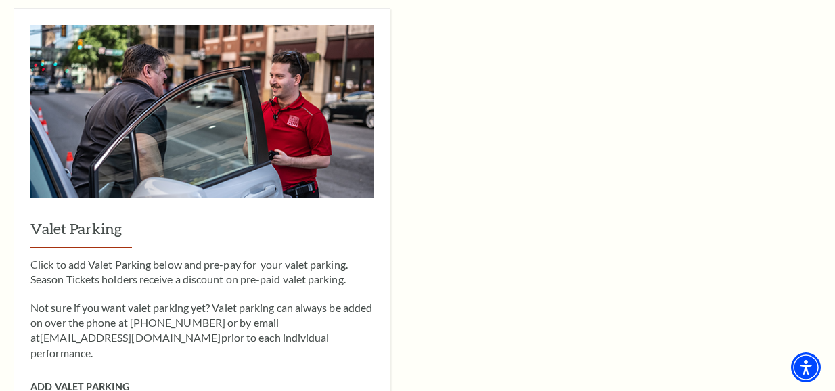
scroll to position [948, 0]
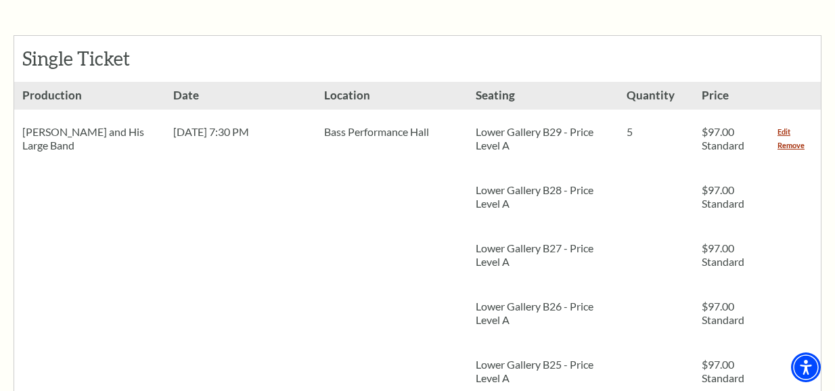
scroll to position [677, 0]
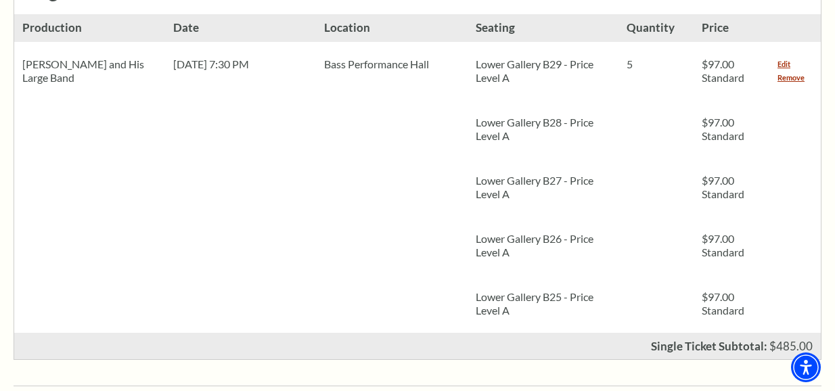
click at [425, 160] on li "Location Bass Performance Hall" at bounding box center [391, 173] width 151 height 319
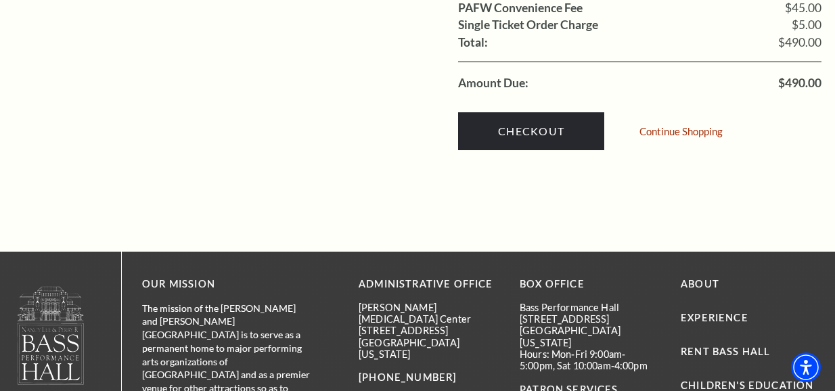
scroll to position [1489, 0]
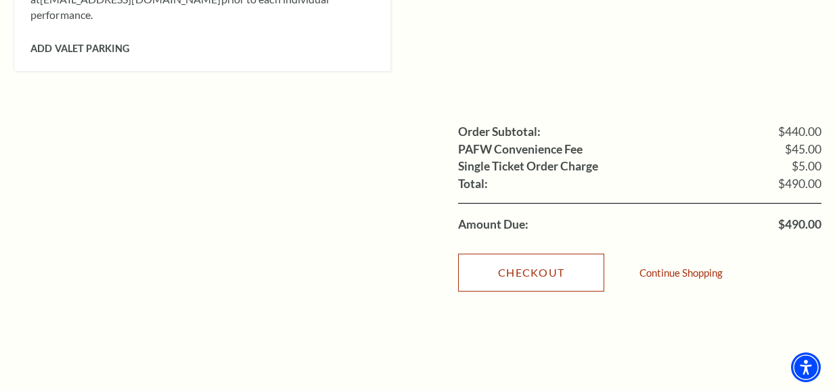
click at [536, 254] on link "Checkout" at bounding box center [531, 273] width 146 height 38
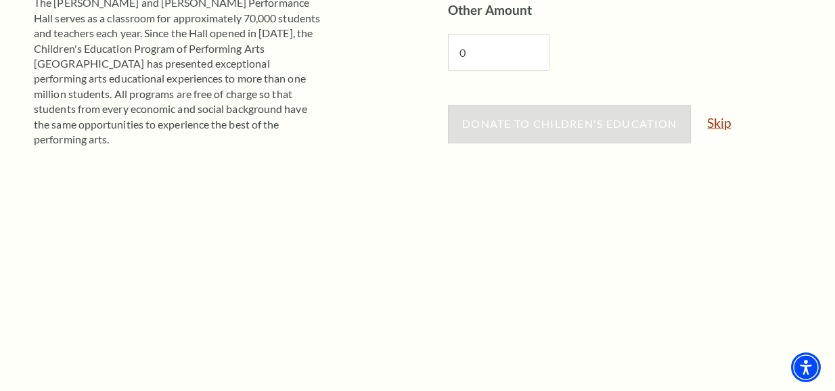
click at [718, 127] on link "Skip" at bounding box center [719, 122] width 24 height 13
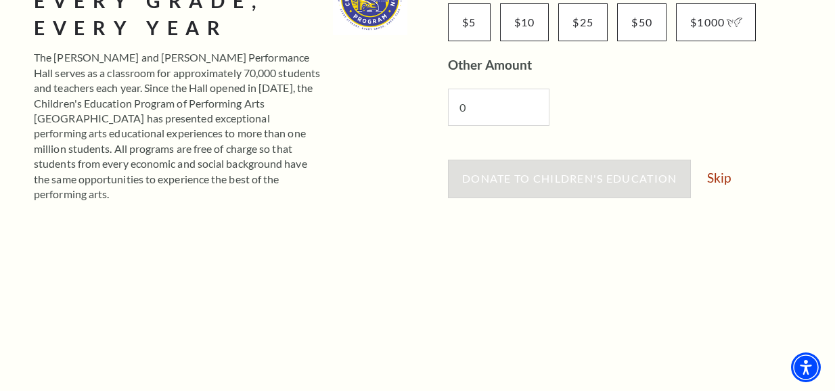
scroll to position [68, 0]
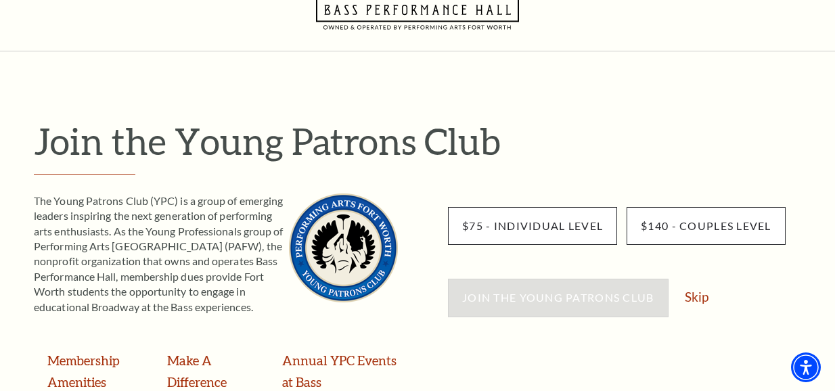
scroll to position [135, 0]
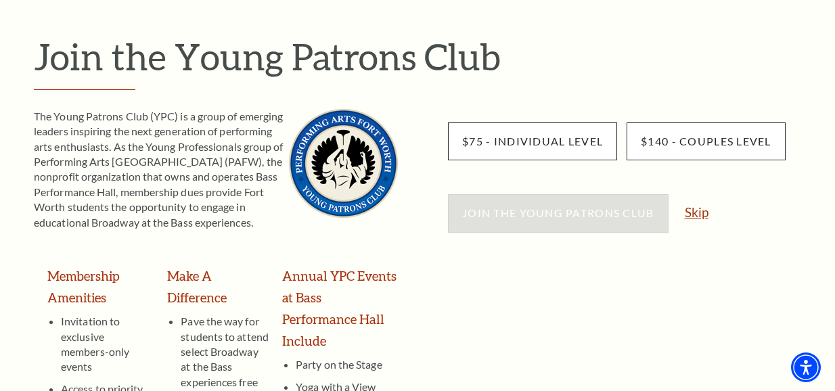
click at [699, 217] on link "Skip" at bounding box center [697, 212] width 24 height 13
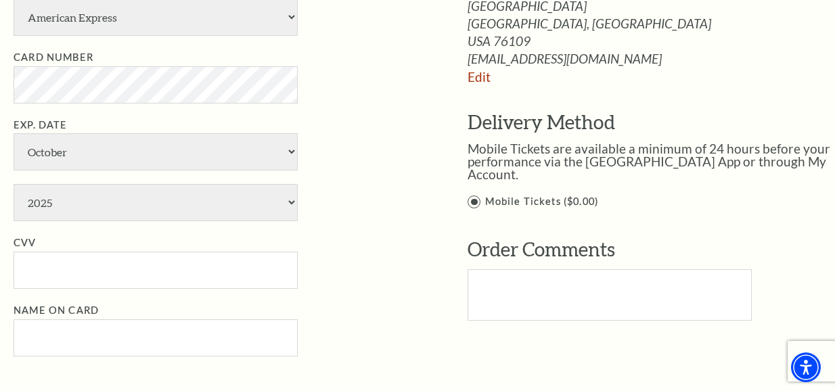
scroll to position [948, 0]
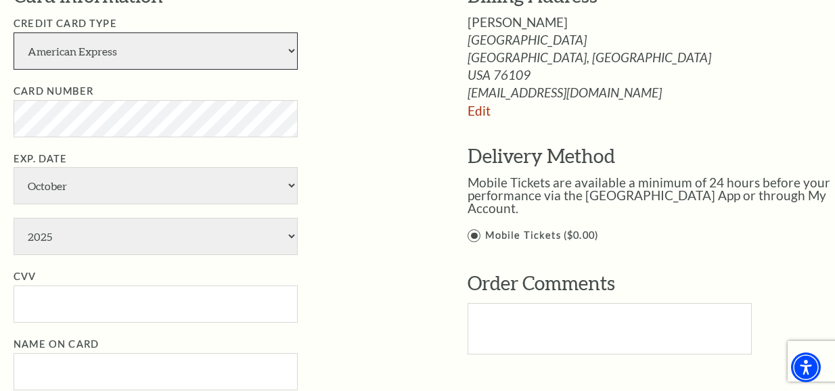
click at [148, 42] on select "American Express Visa Master Card Discover" at bounding box center [156, 50] width 284 height 37
click at [129, 56] on select "American Express Visa Master Card Discover" at bounding box center [156, 50] width 284 height 37
select select "24"
click at [14, 32] on select "American Express Visa Master Card Discover" at bounding box center [156, 50] width 284 height 37
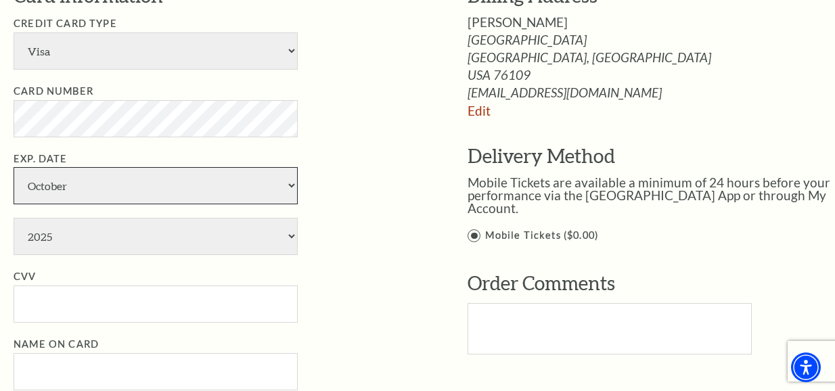
click at [126, 175] on select "January February March April May June July August September October November De…" at bounding box center [156, 185] width 284 height 37
click at [127, 176] on select "January February March April May June July August September October November De…" at bounding box center [156, 185] width 284 height 37
click at [125, 196] on select "January February March April May June July August September October November De…" at bounding box center [156, 185] width 284 height 37
drag, startPoint x: 110, startPoint y: 202, endPoint x: 95, endPoint y: 145, distance: 59.4
click at [107, 200] on select "January February March April May June July August September October November De…" at bounding box center [156, 185] width 284 height 37
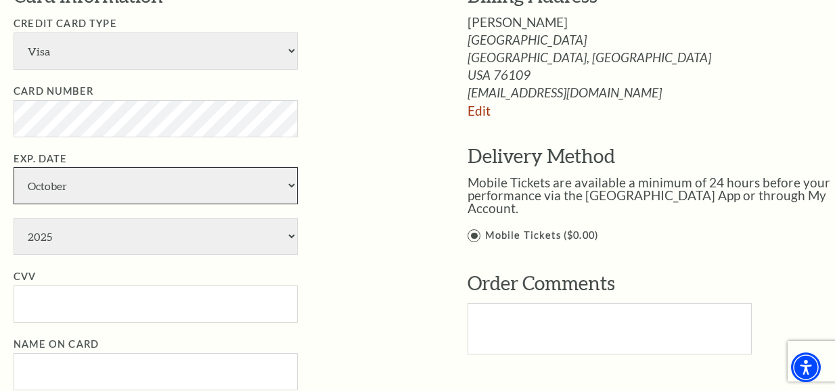
click at [112, 172] on select "January February March April May June July August September October November De…" at bounding box center [156, 185] width 284 height 37
select select "9"
click at [14, 167] on select "January February March April May June July August September October November De…" at bounding box center [156, 185] width 284 height 37
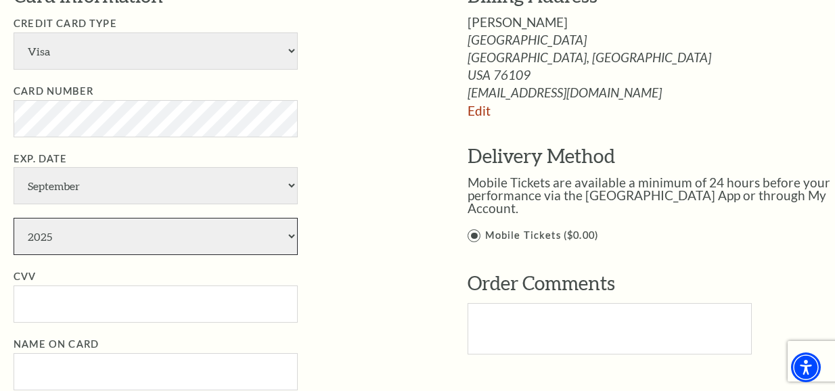
click at [93, 240] on select "2025 2026 2027 2028 2029 2030 2031 2032 2033 2034" at bounding box center [156, 236] width 284 height 37
select select "2032"
click at [14, 218] on select "2025 2026 2027 2028 2029 2030 2031 2032 2033 2034" at bounding box center [156, 236] width 284 height 37
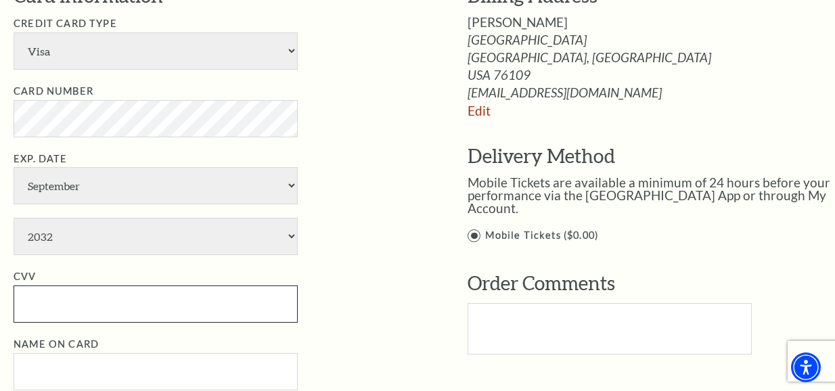
click at [141, 303] on input "CVV" at bounding box center [156, 304] width 284 height 37
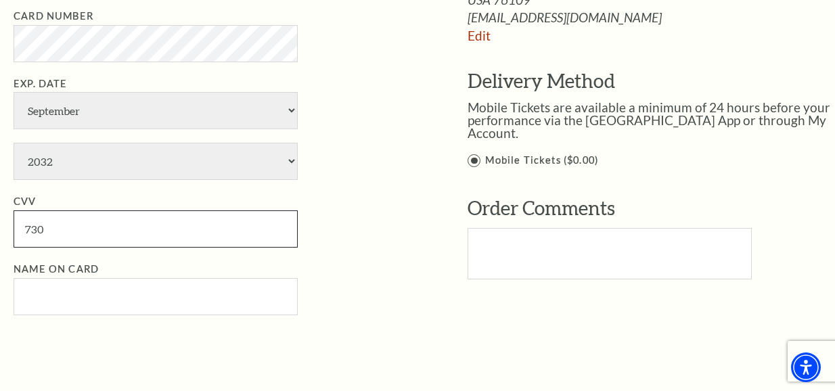
scroll to position [1151, 0]
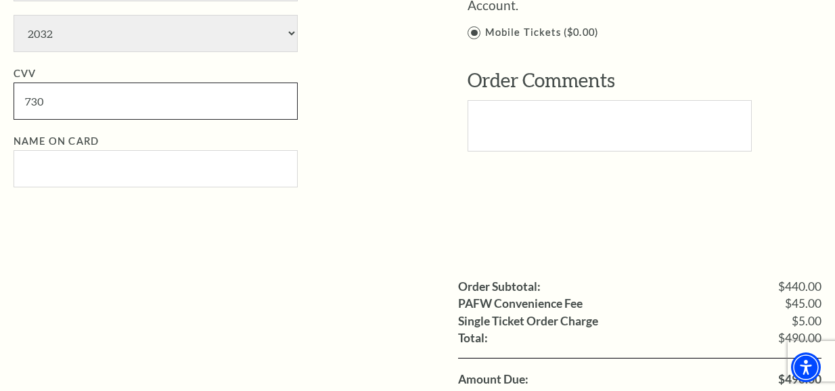
type input "730"
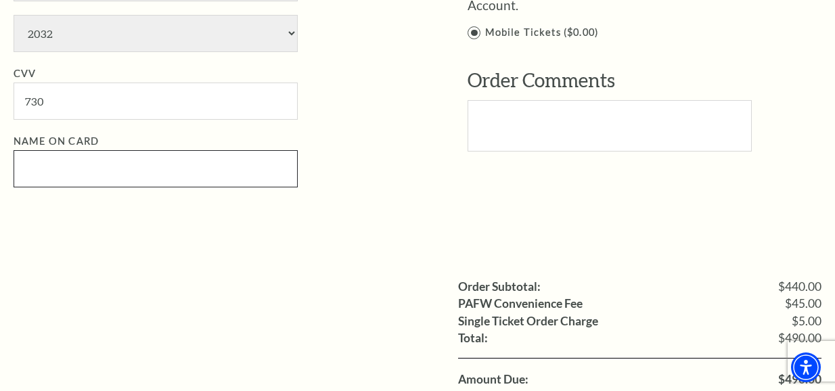
click at [151, 154] on input "Name on Card" at bounding box center [156, 168] width 284 height 37
paste input "[PERSON_NAME]"
type input "[PERSON_NAME]"
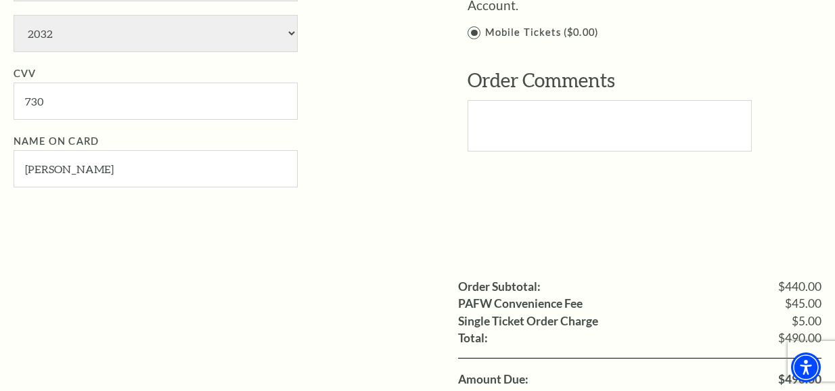
click at [358, 169] on li "Name on Card [PERSON_NAME]" at bounding box center [221, 160] width 414 height 54
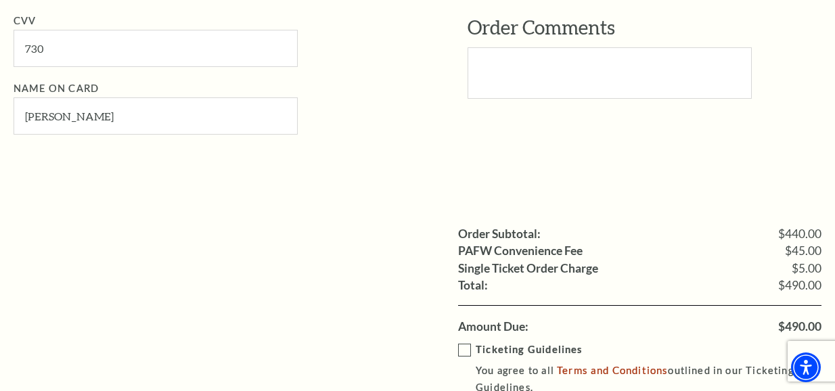
scroll to position [1286, 0]
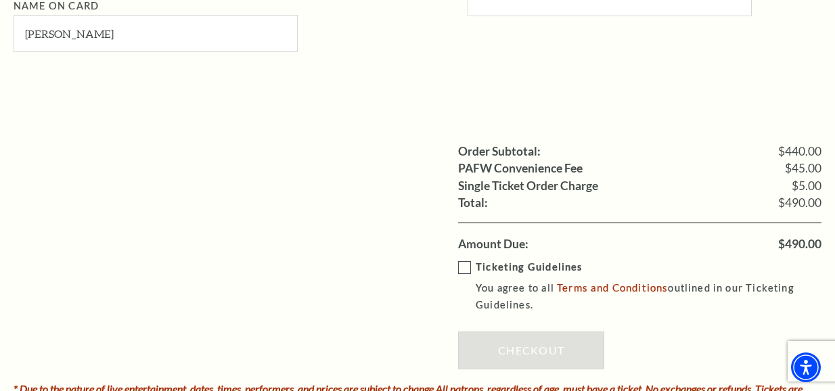
click at [469, 276] on label "Ticketing Guidelines You agree to all Terms and Conditions outlined in our Tick…" at bounding box center [649, 286] width 383 height 54
click at [0, 0] on input "Ticketing Guidelines You agree to all Terms and Conditions outlined in our Tick…" at bounding box center [0, 0] width 0 height 0
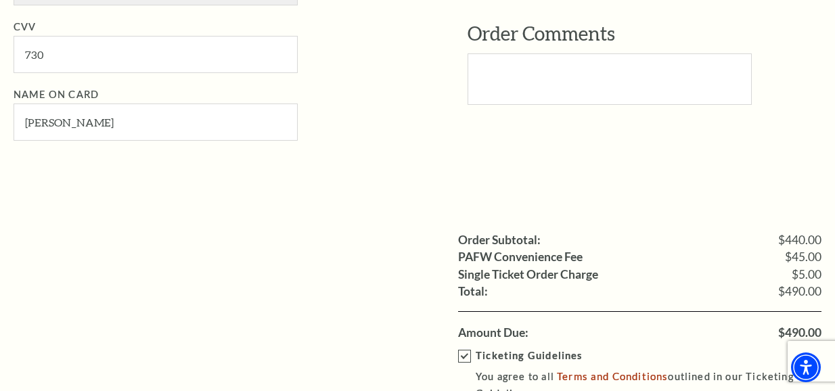
scroll to position [1015, 0]
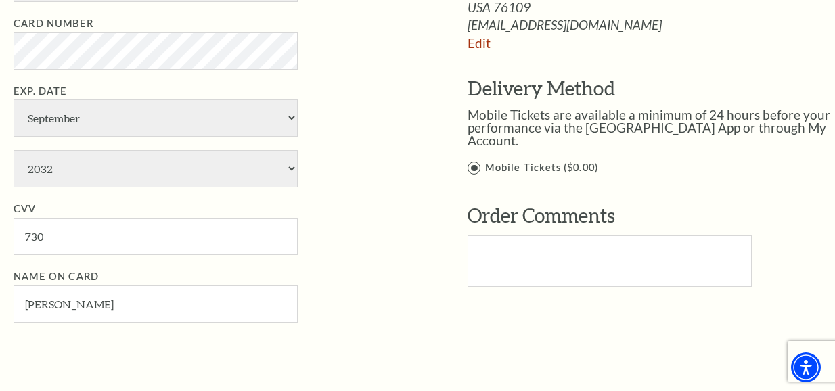
drag, startPoint x: 399, startPoint y: 217, endPoint x: 243, endPoint y: 207, distance: 156.0
click at [398, 217] on li "CVV 730" at bounding box center [221, 228] width 414 height 54
click at [305, 49] on li "Card Number" at bounding box center [221, 43] width 414 height 54
click at [402, 75] on ul "Credit Card Type American Express Visa Master Card Discover Card Number Exp. Da…" at bounding box center [221, 135] width 414 height 375
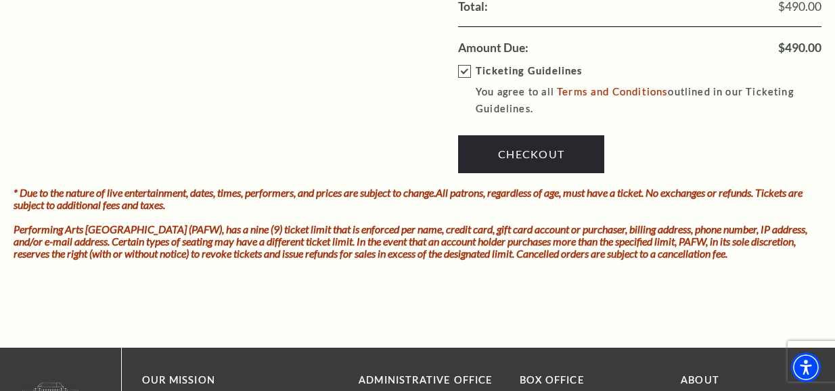
scroll to position [1489, 0]
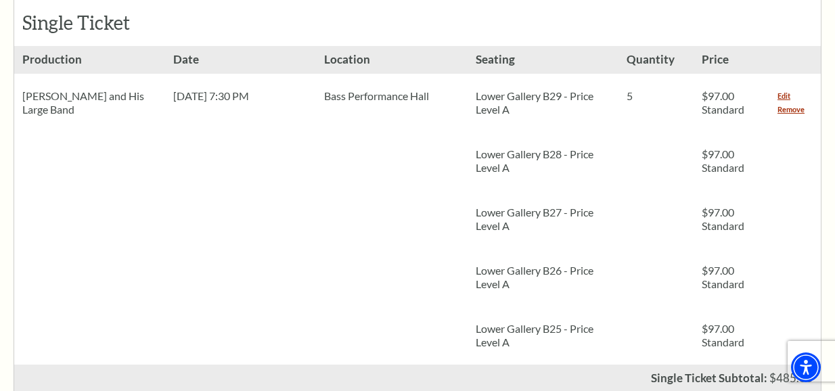
scroll to position [406, 0]
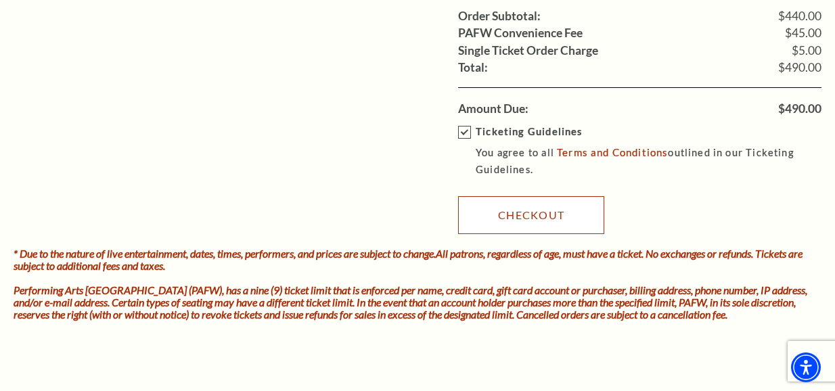
click at [504, 207] on link "Checkout" at bounding box center [531, 215] width 146 height 38
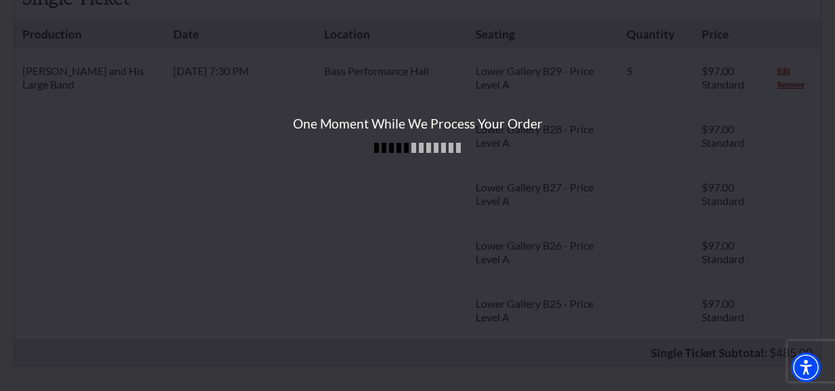
scroll to position [532, 0]
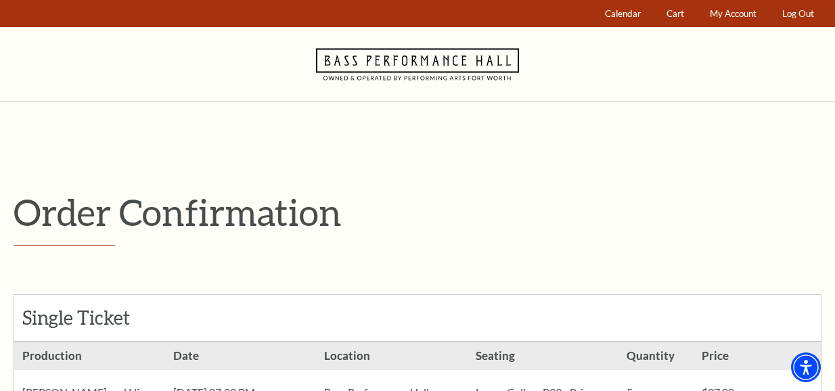
drag, startPoint x: 439, startPoint y: 252, endPoint x: 422, endPoint y: 245, distance: 17.9
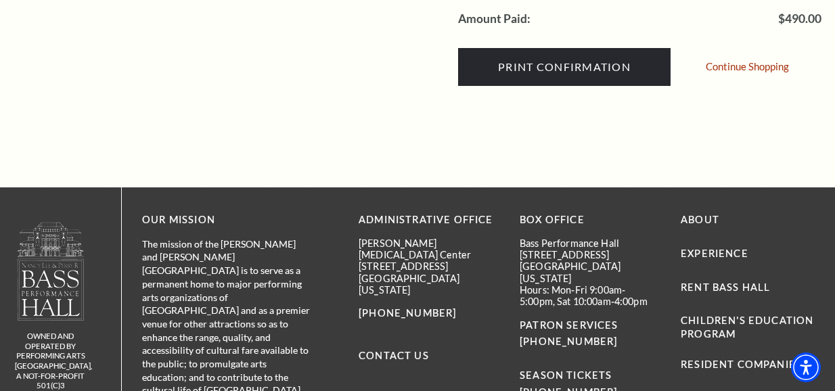
scroll to position [677, 0]
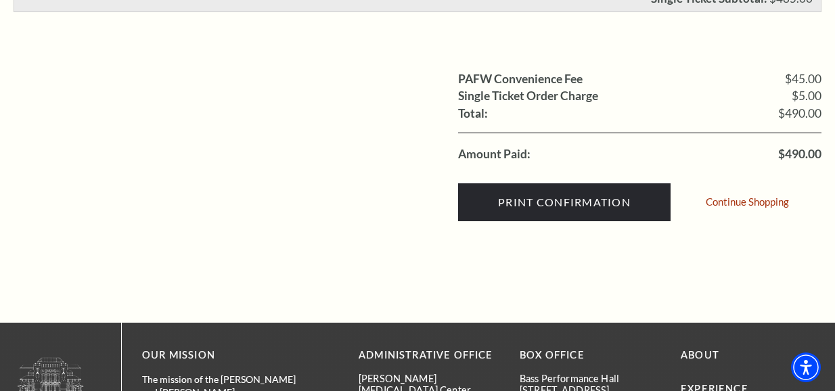
click at [319, 198] on div "PAFW Convenience Fee $45.00 Single Ticket Order Charge $5.00 Shipping: Total: $…" at bounding box center [418, 136] width 808 height 197
click at [96, 160] on ul "PAFW Convenience Fee $45.00 Single Ticket Order Charge $5.00 Shipping: Total: $…" at bounding box center [418, 116] width 808 height 93
